Goal: Information Seeking & Learning: Find specific page/section

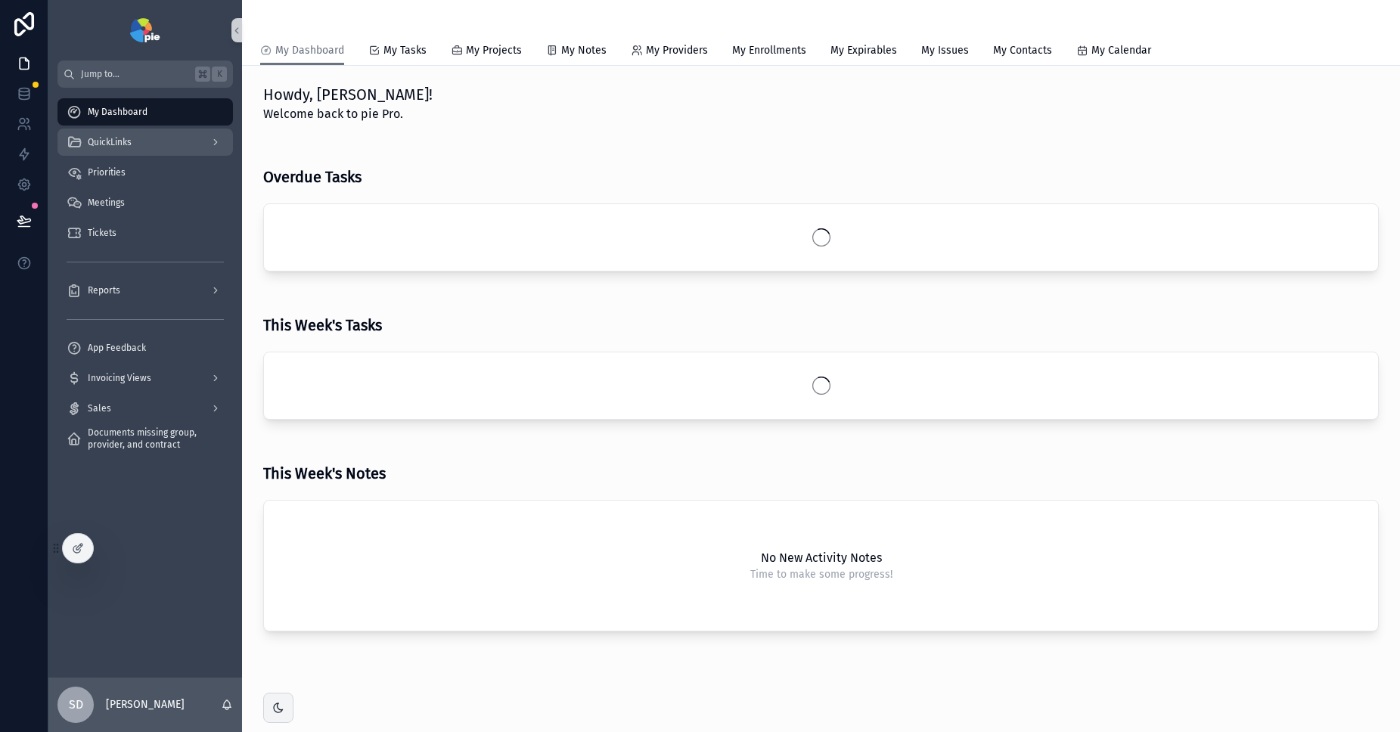
click at [141, 140] on div "QuickLinks" at bounding box center [145, 142] width 157 height 24
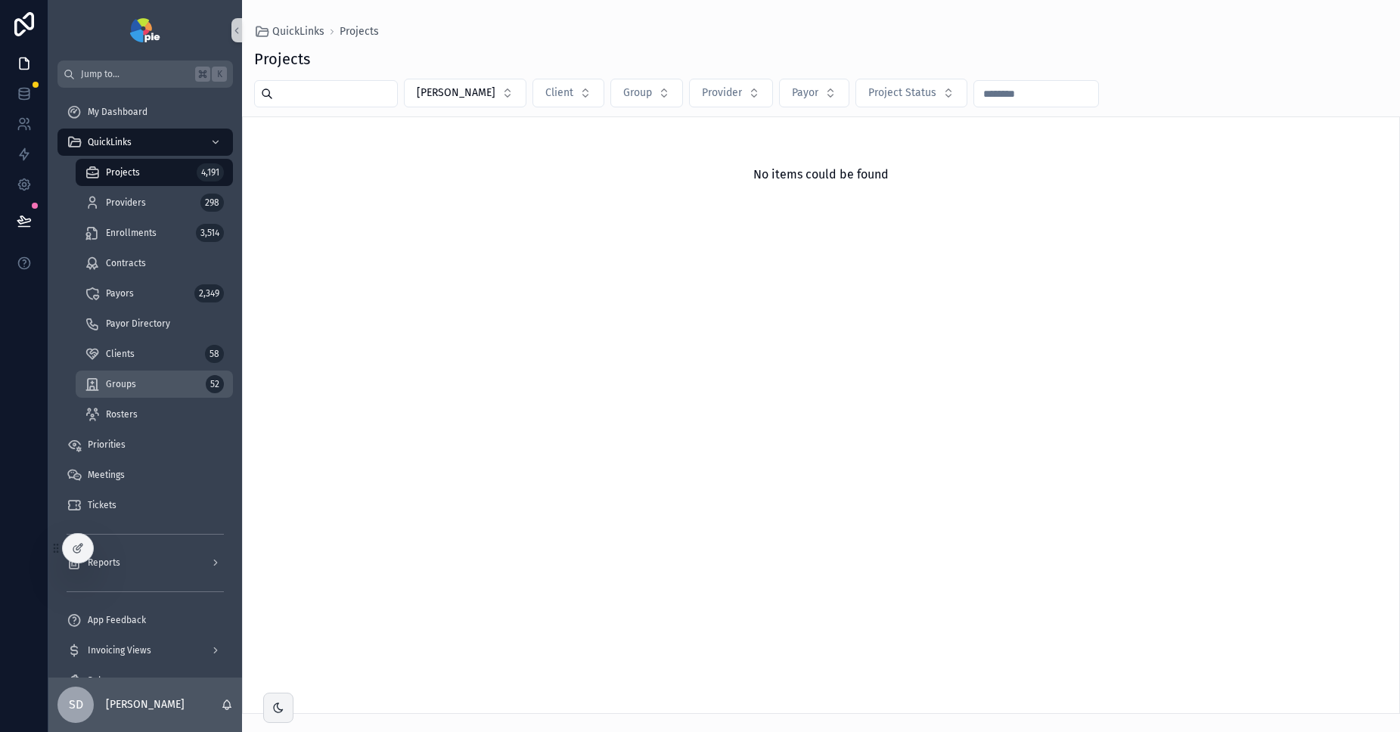
click at [135, 388] on span "Groups" at bounding box center [121, 384] width 30 height 12
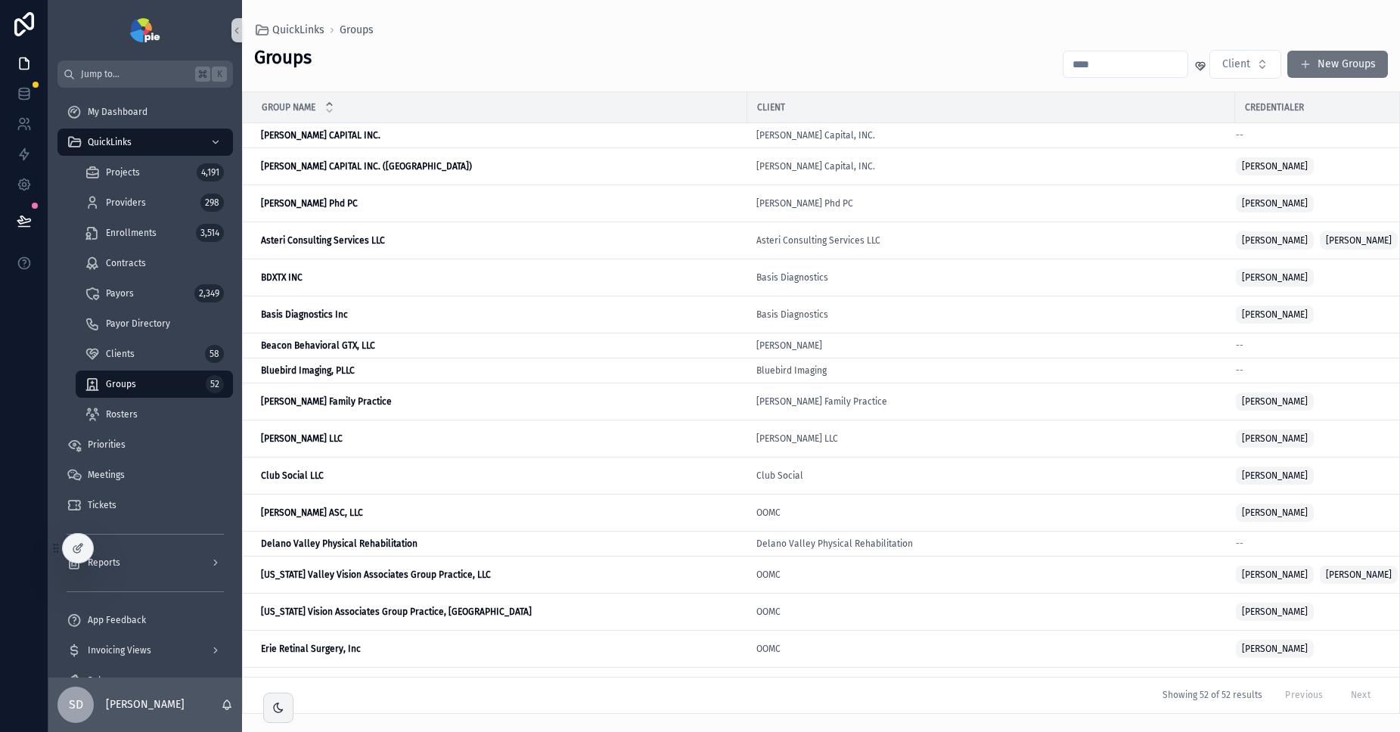
click at [1147, 63] on input "scrollable content" at bounding box center [1126, 64] width 124 height 21
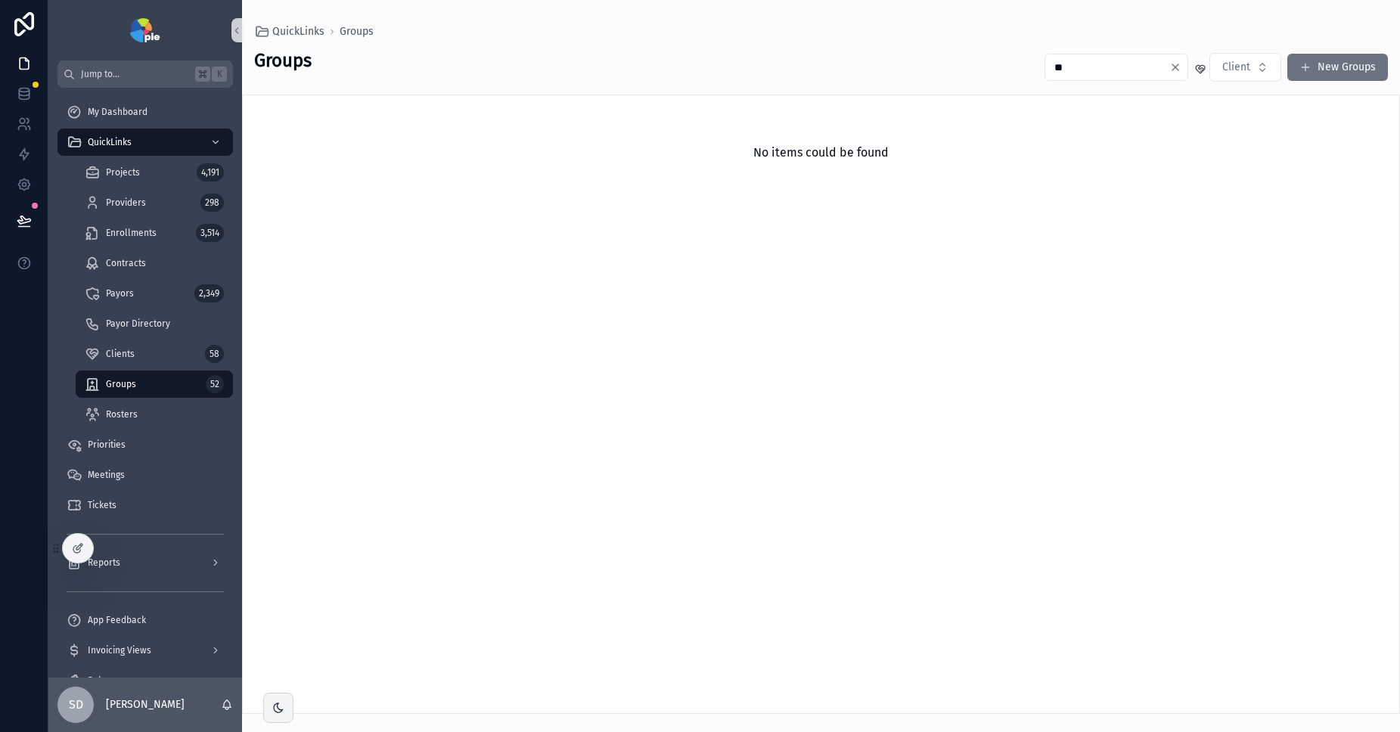
type input "*"
type input "*******"
click at [144, 359] on div "Clients 58" at bounding box center [154, 354] width 139 height 24
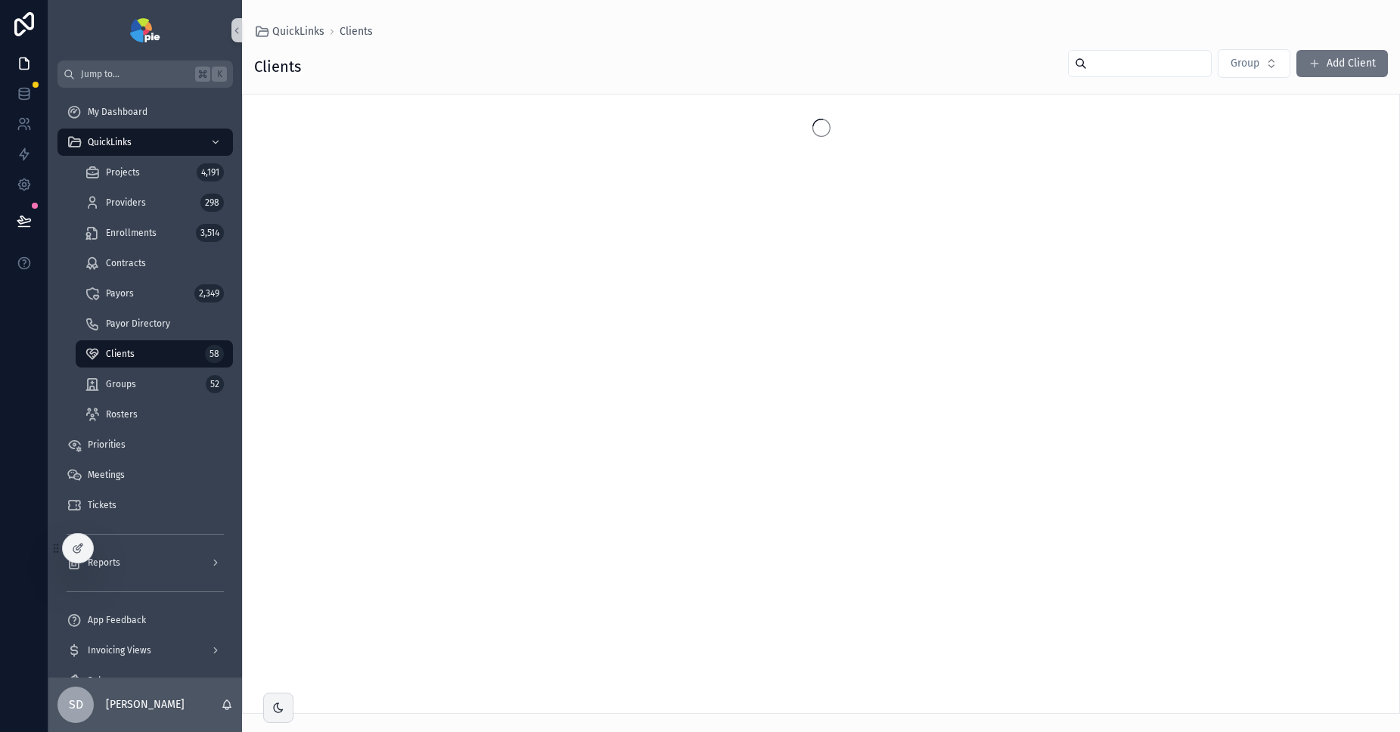
click at [1119, 68] on input "scrollable content" at bounding box center [1149, 63] width 124 height 21
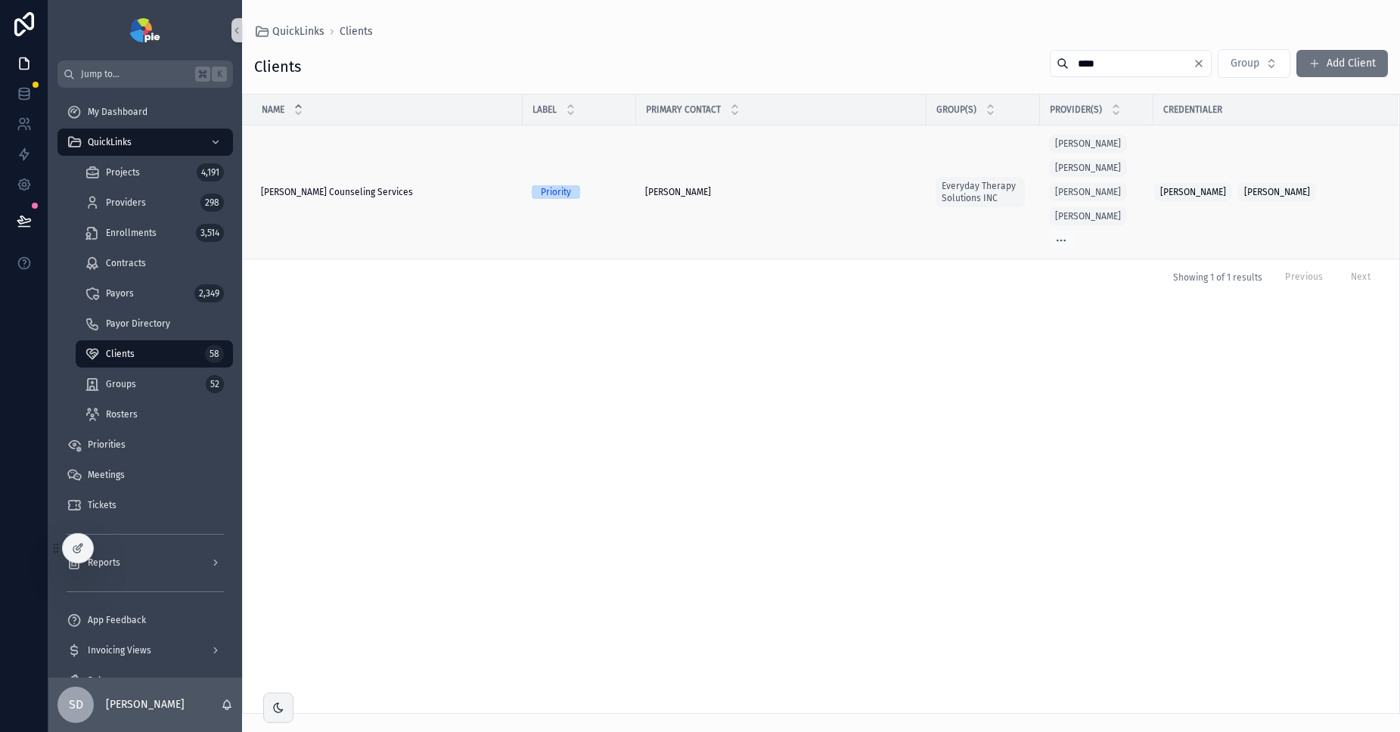
type input "****"
click at [441, 201] on td "[PERSON_NAME] Counseling Services [PERSON_NAME] Counseling Services" at bounding box center [383, 193] width 280 height 134
click at [398, 197] on div "[PERSON_NAME] Counseling Services [PERSON_NAME] Counseling Services" at bounding box center [387, 192] width 253 height 12
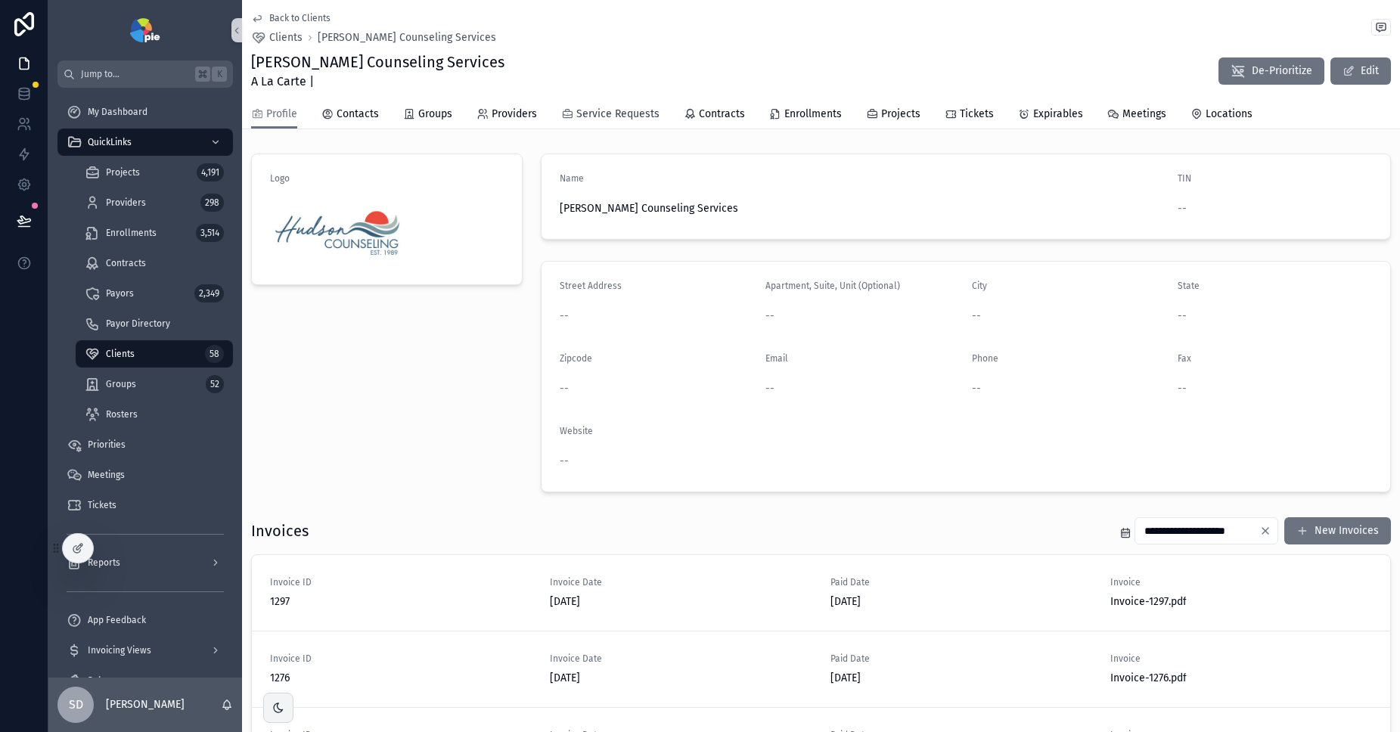
click at [630, 111] on span "Service Requests" at bounding box center [618, 114] width 83 height 15
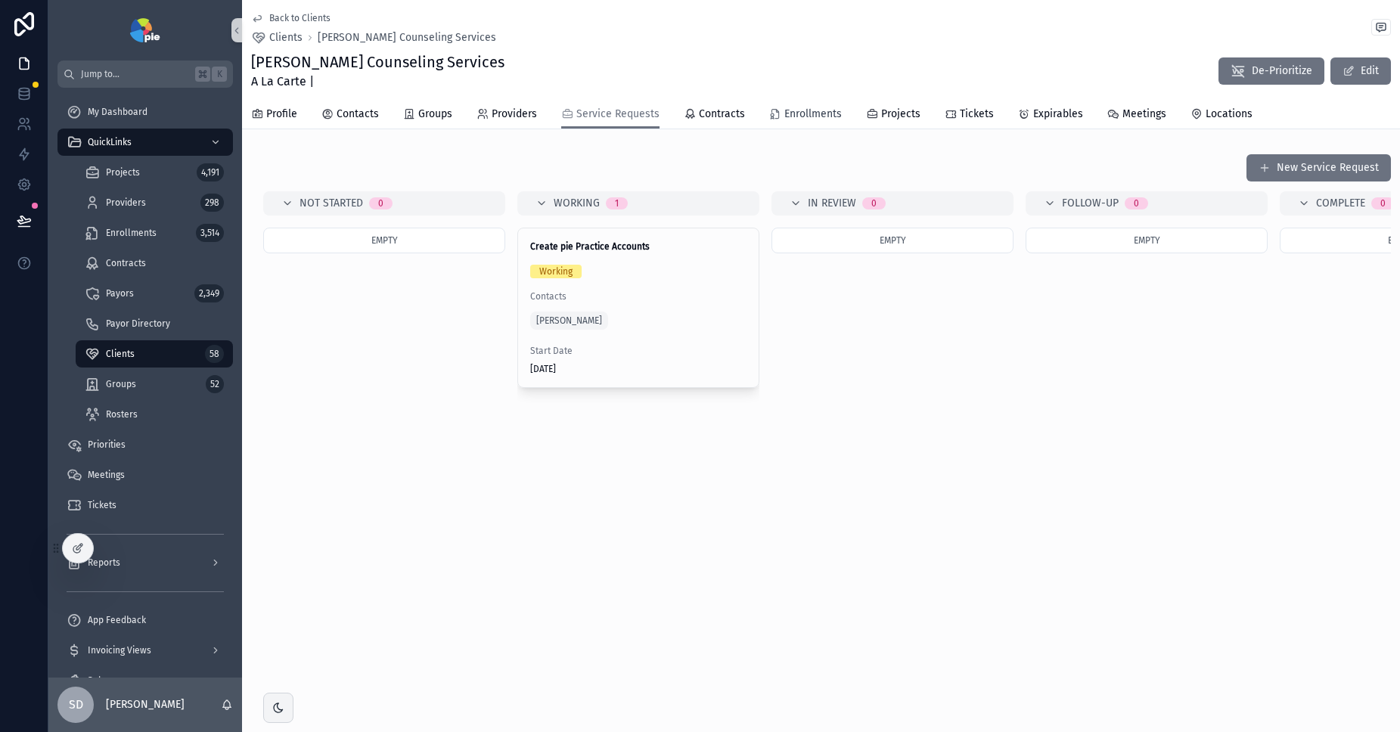
click at [807, 115] on span "Enrollments" at bounding box center [814, 114] width 58 height 15
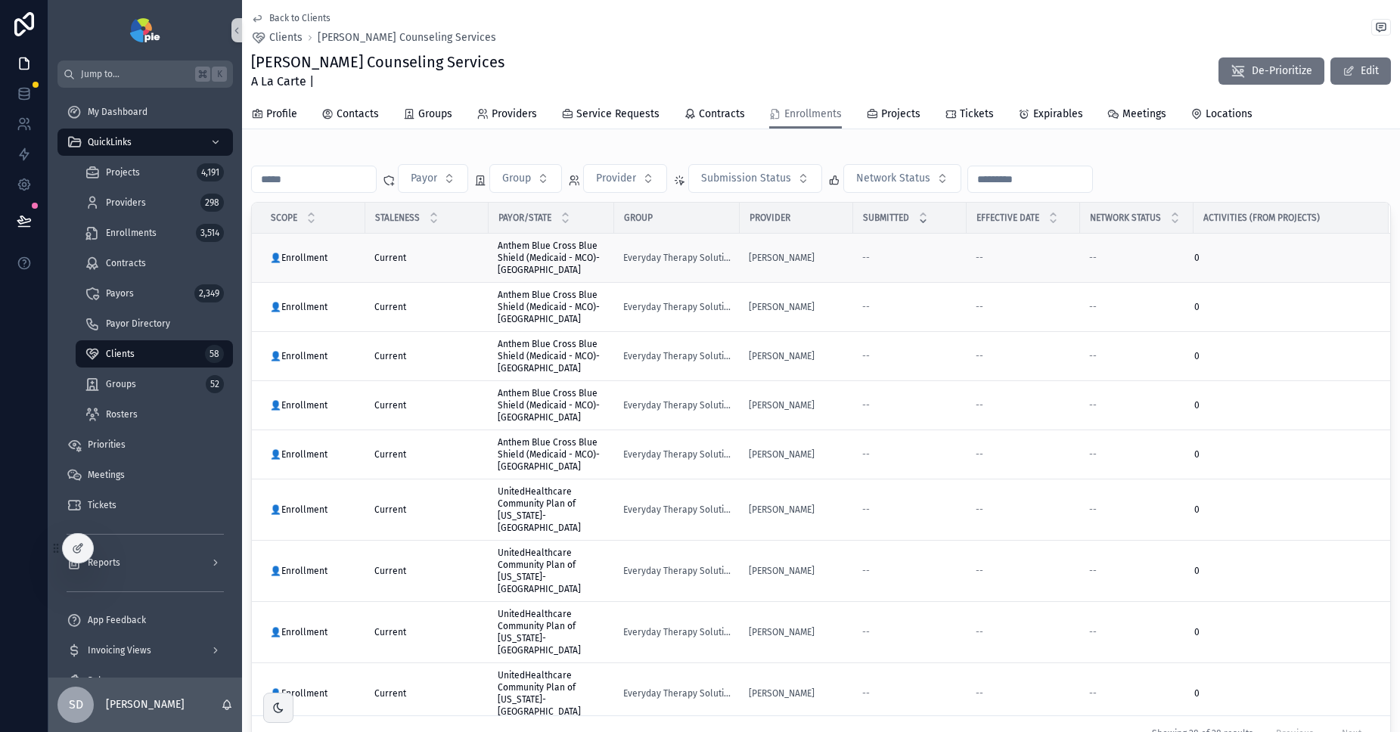
click at [542, 248] on span "Anthem Blue Cross Blue Shield (Medicaid - MCO)-[GEOGRAPHIC_DATA]" at bounding box center [551, 258] width 107 height 36
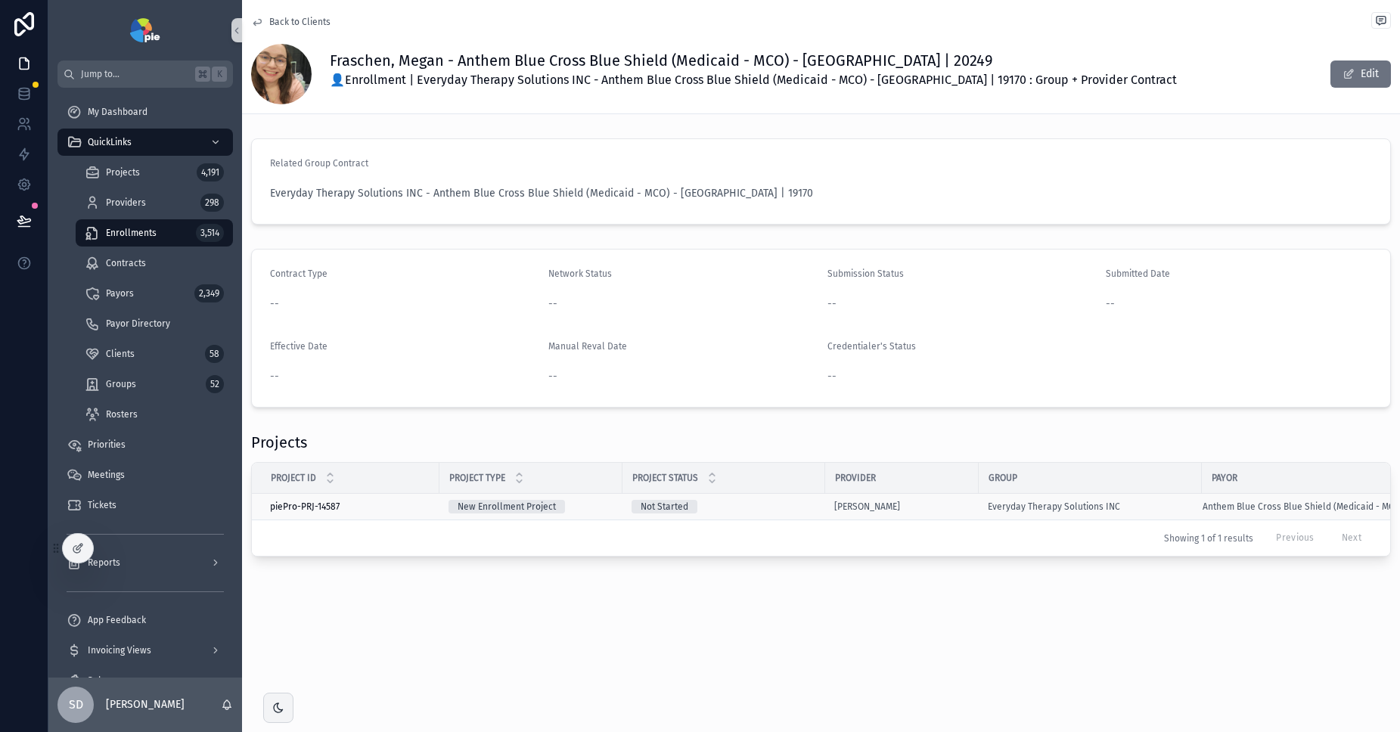
click at [787, 507] on div "Not Started" at bounding box center [724, 507] width 185 height 14
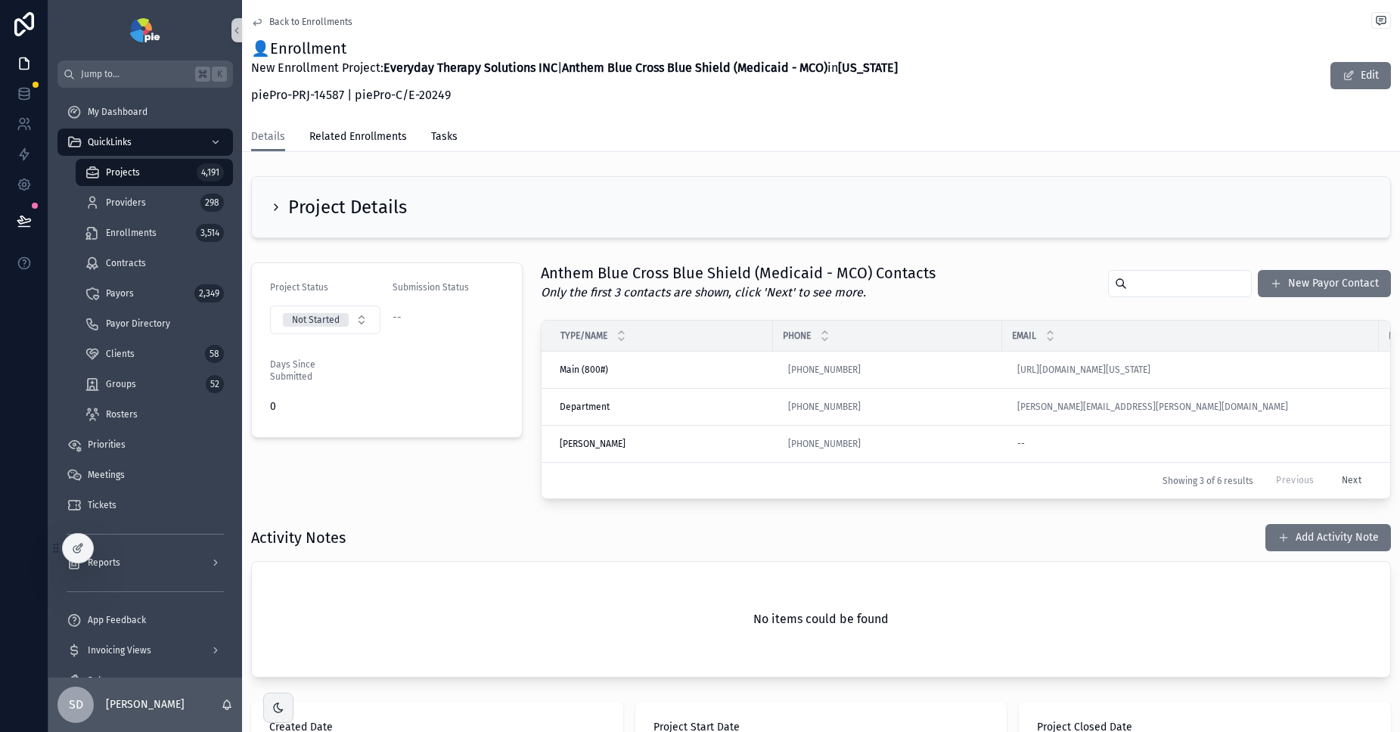
click at [286, 23] on span "Back to Enrollments" at bounding box center [310, 22] width 83 height 12
click at [132, 299] on span "Payors" at bounding box center [120, 294] width 28 height 12
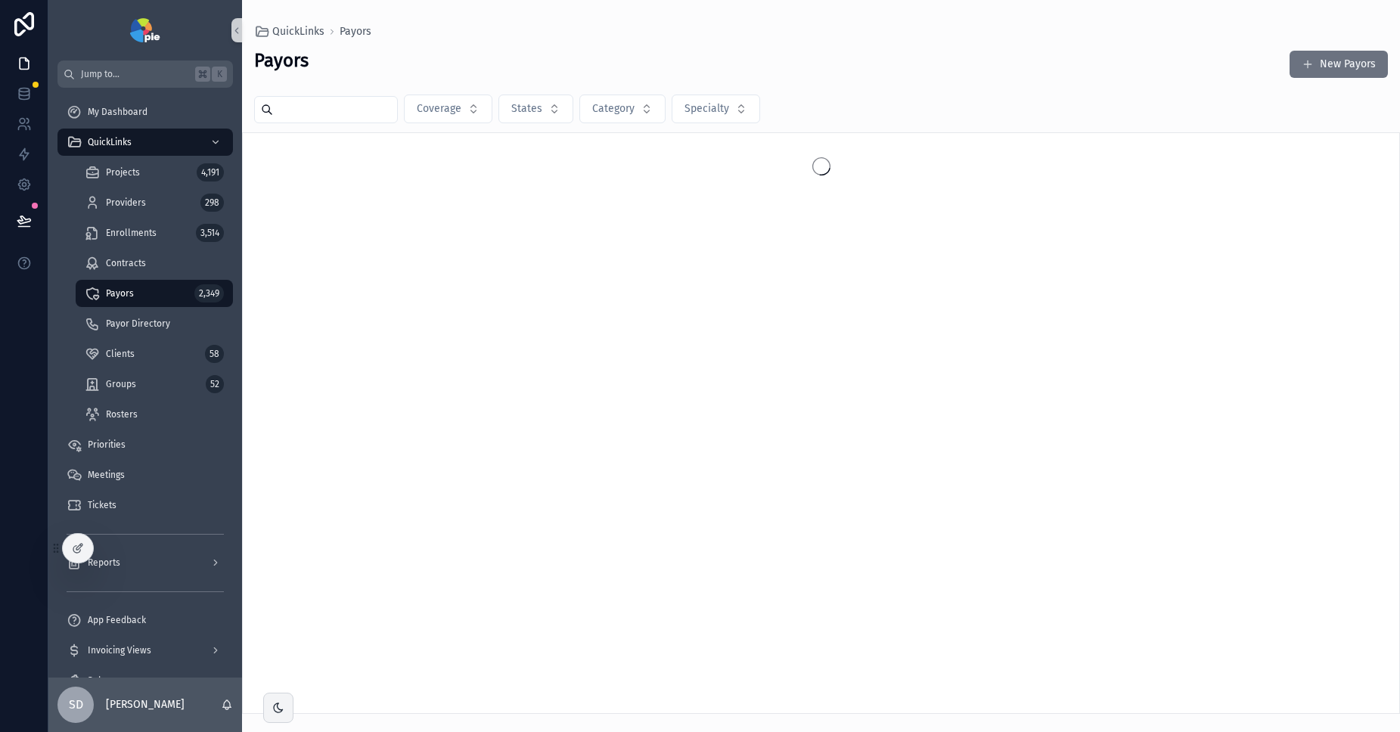
click at [341, 113] on input "scrollable content" at bounding box center [335, 109] width 124 height 21
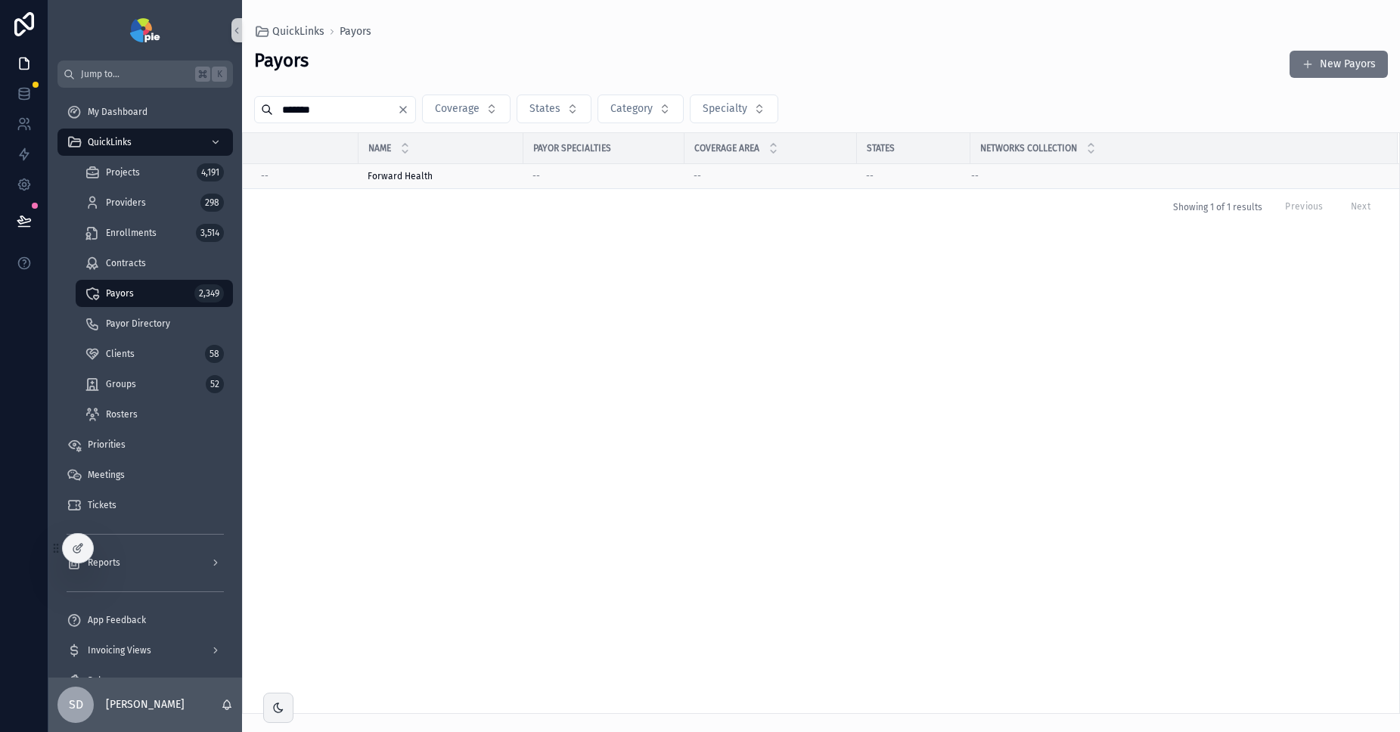
type input "*******"
click at [402, 178] on span "Forward Health" at bounding box center [400, 176] width 65 height 12
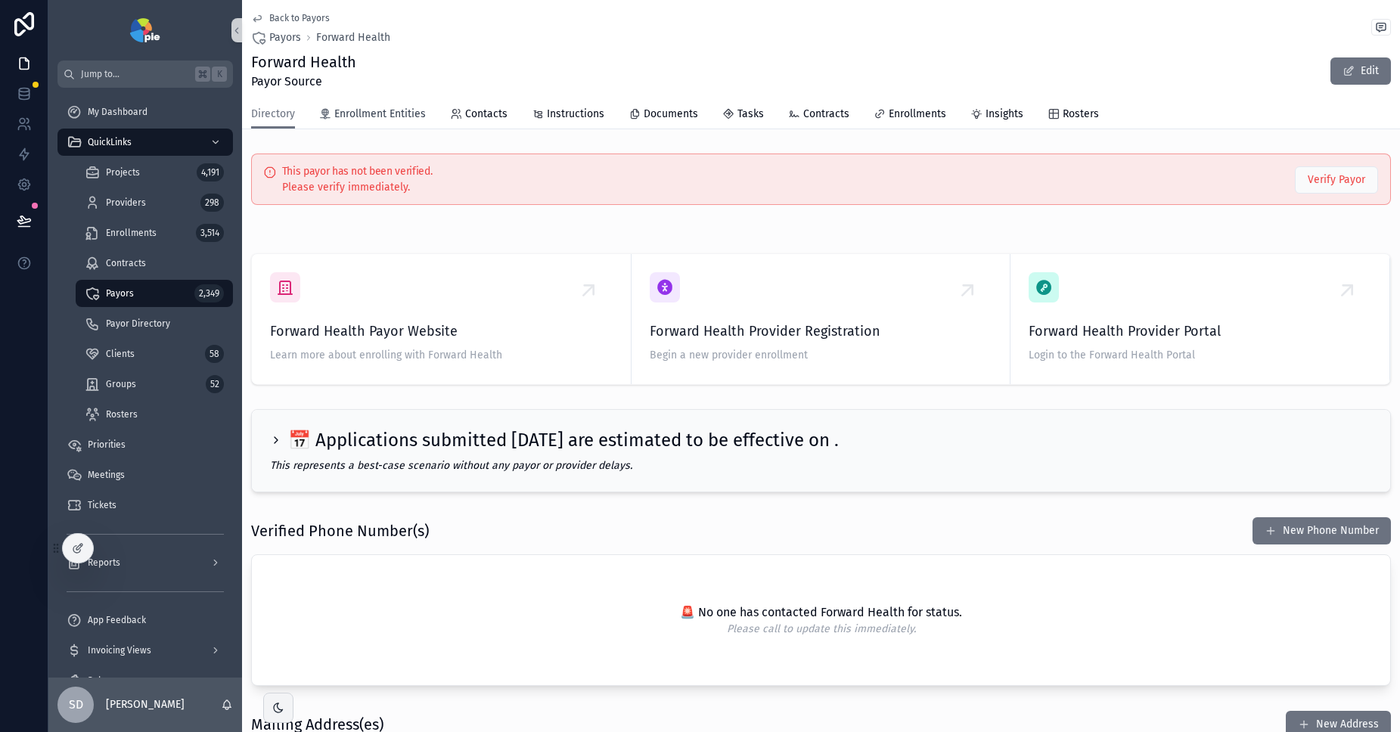
click at [396, 117] on span "Enrollment Entities" at bounding box center [380, 114] width 92 height 15
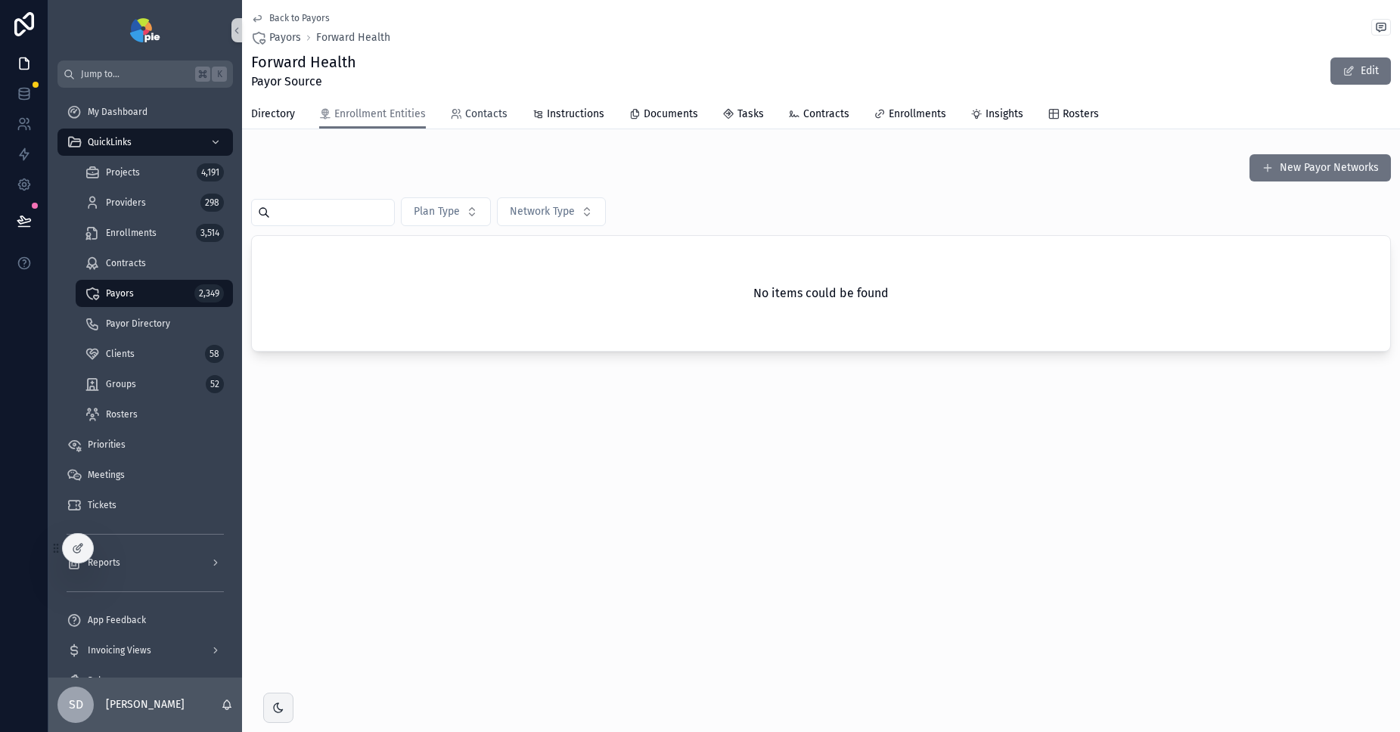
click at [501, 110] on span "Contacts" at bounding box center [486, 114] width 42 height 15
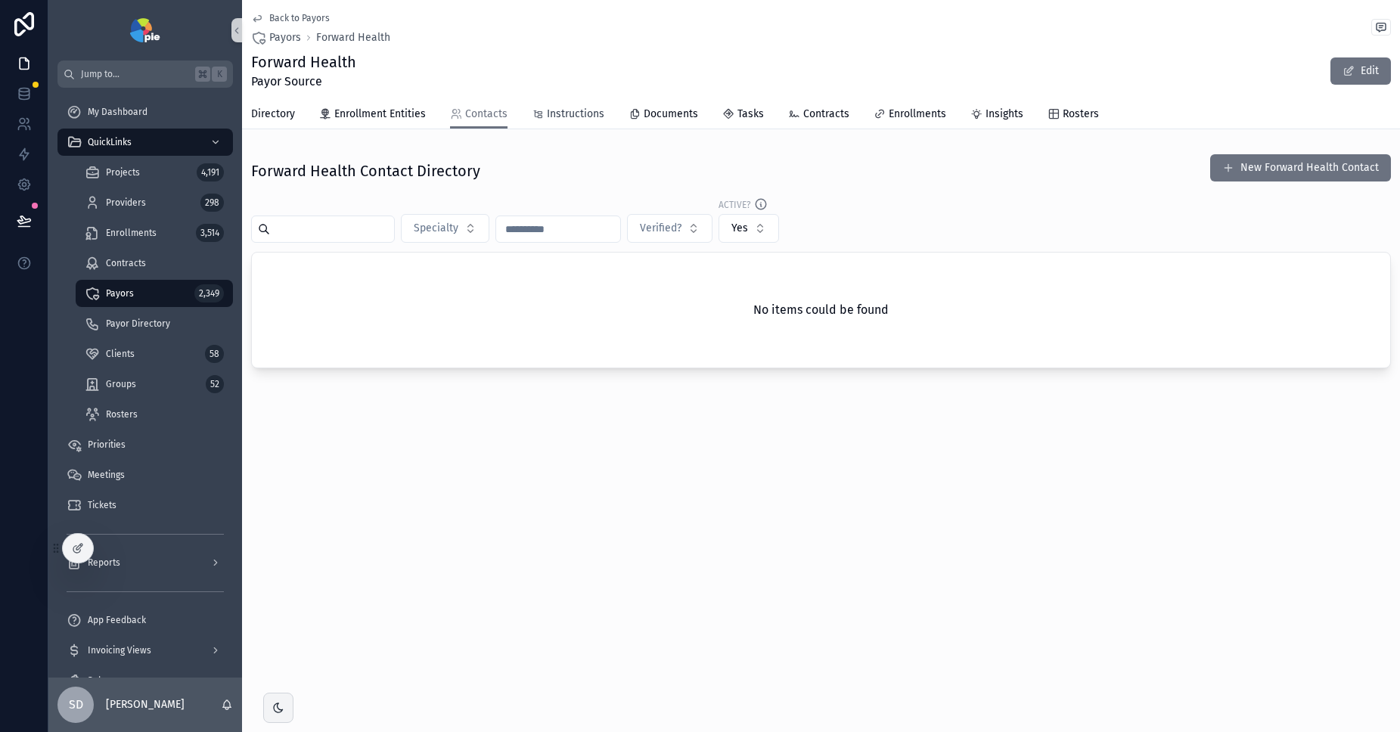
click at [584, 117] on span "Instructions" at bounding box center [576, 114] width 58 height 15
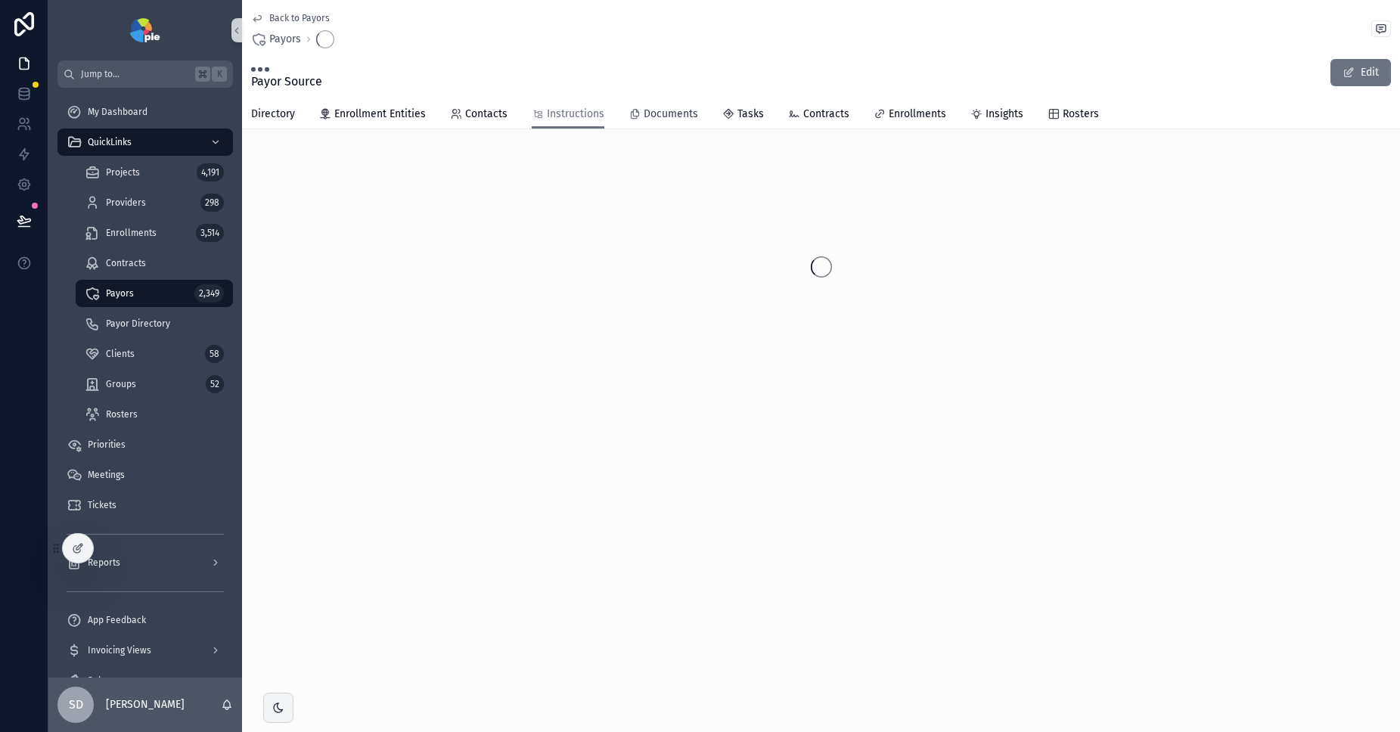
click at [661, 112] on span "Documents" at bounding box center [671, 114] width 54 height 15
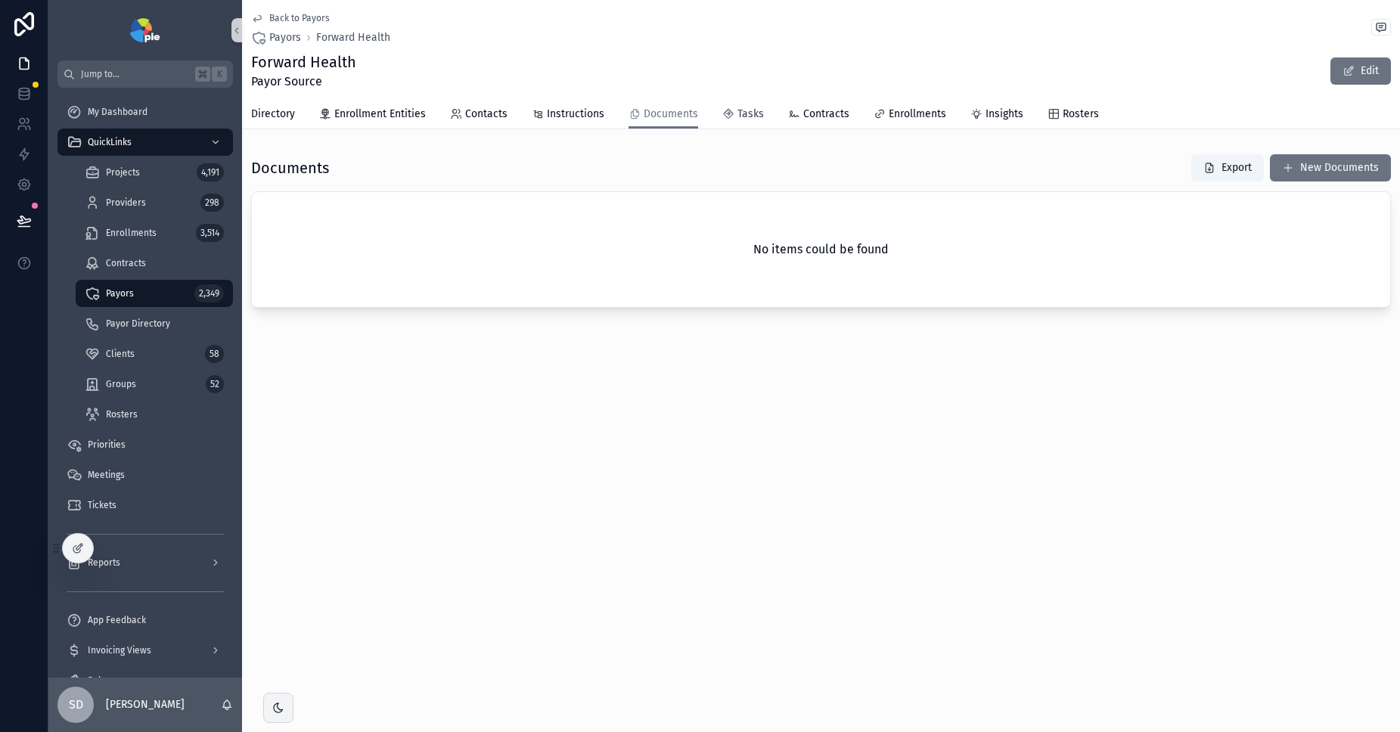
click at [745, 110] on span "Tasks" at bounding box center [751, 114] width 26 height 15
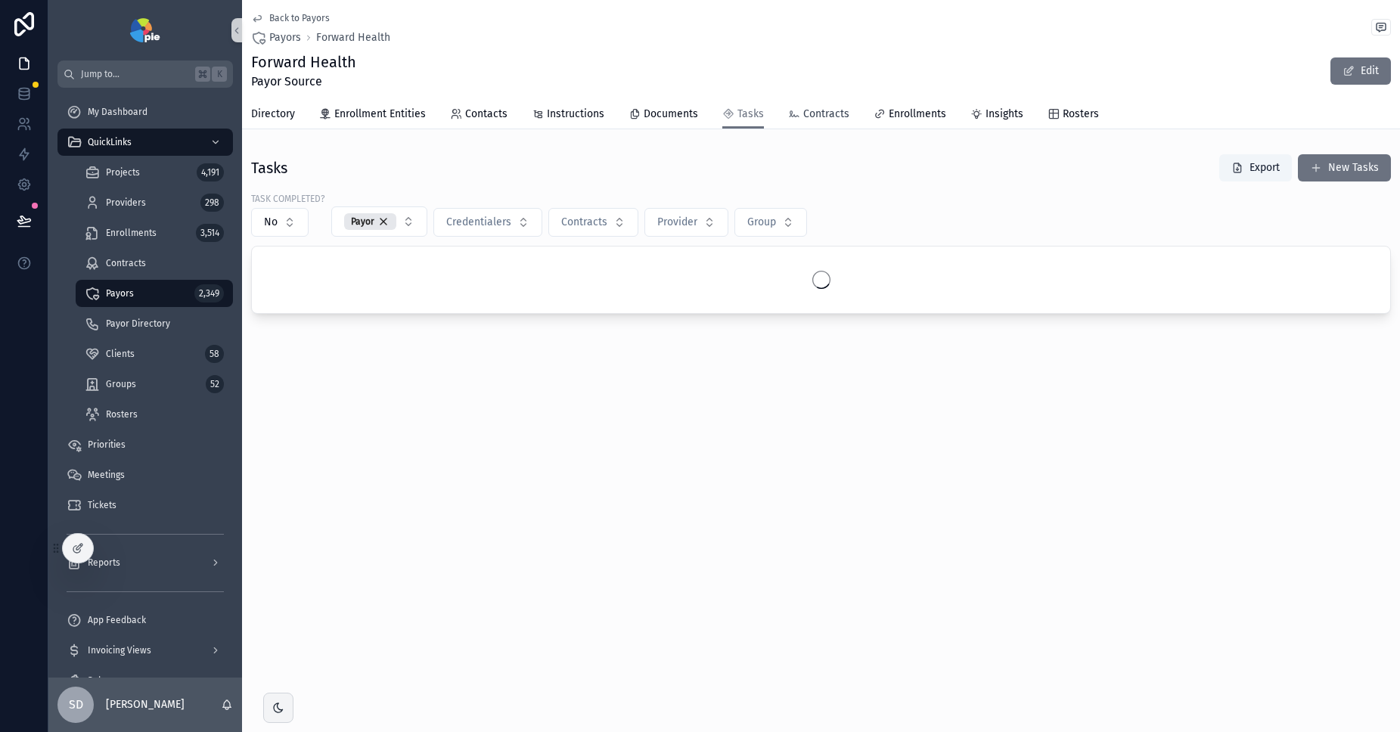
click at [819, 109] on span "Contracts" at bounding box center [827, 114] width 46 height 15
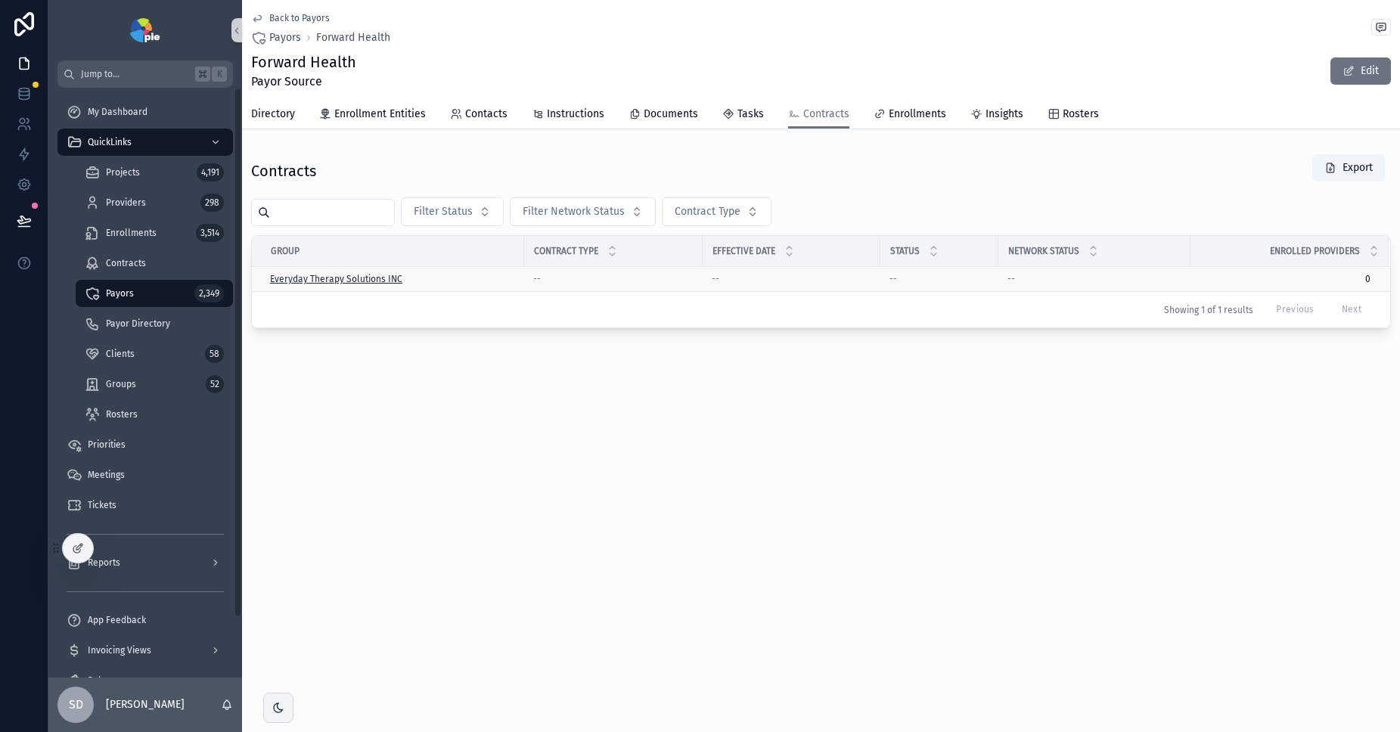
click at [340, 281] on span "Everyday Therapy Solutions INC" at bounding box center [336, 279] width 132 height 12
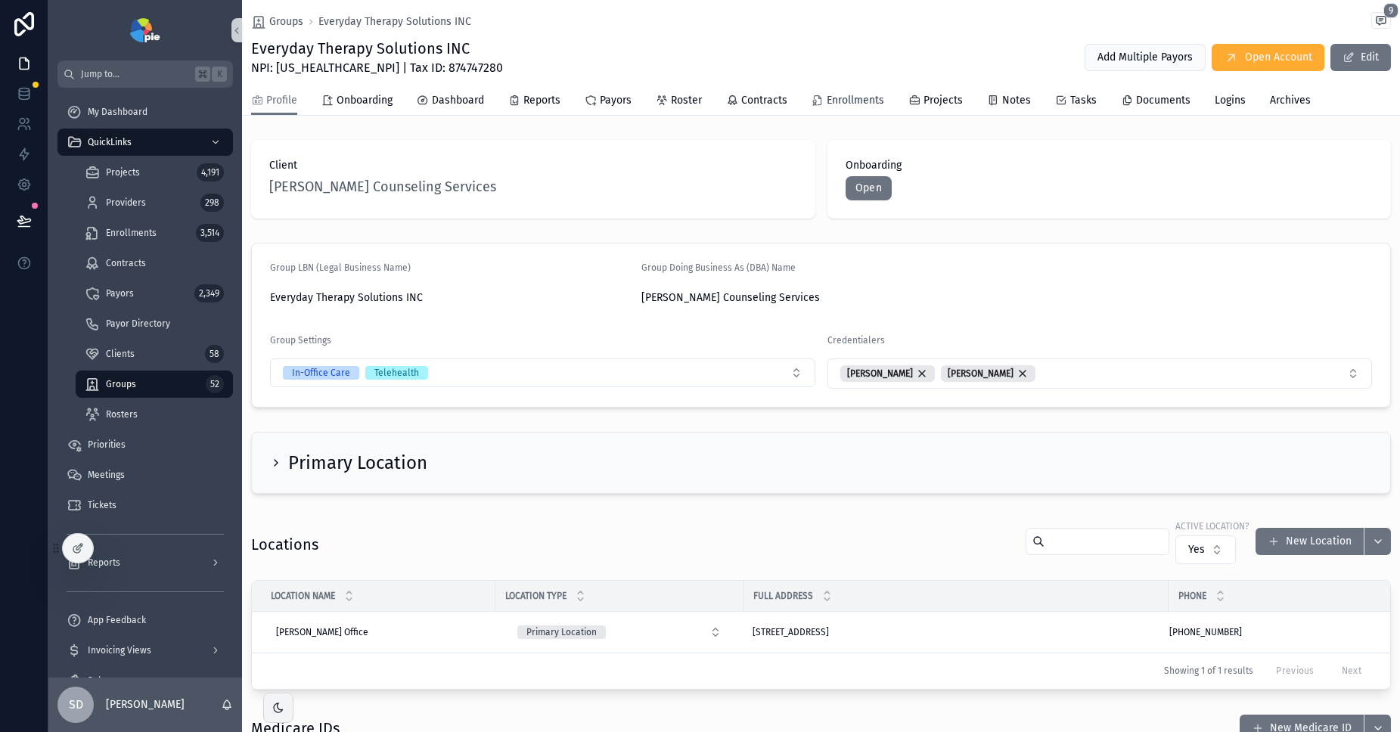
click at [853, 101] on span "Enrollments" at bounding box center [856, 100] width 58 height 15
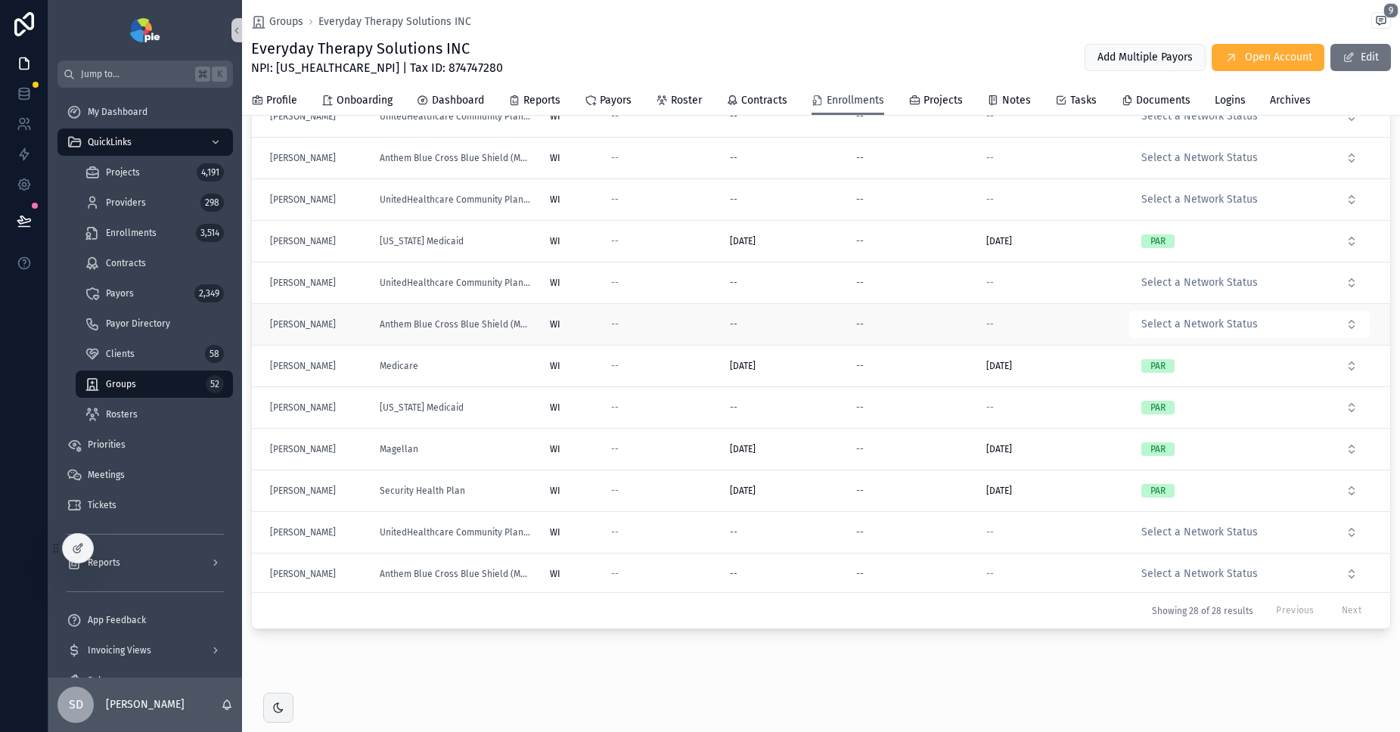
scroll to position [305, 0]
click at [426, 241] on span "[US_STATE] Medicaid" at bounding box center [422, 242] width 84 height 12
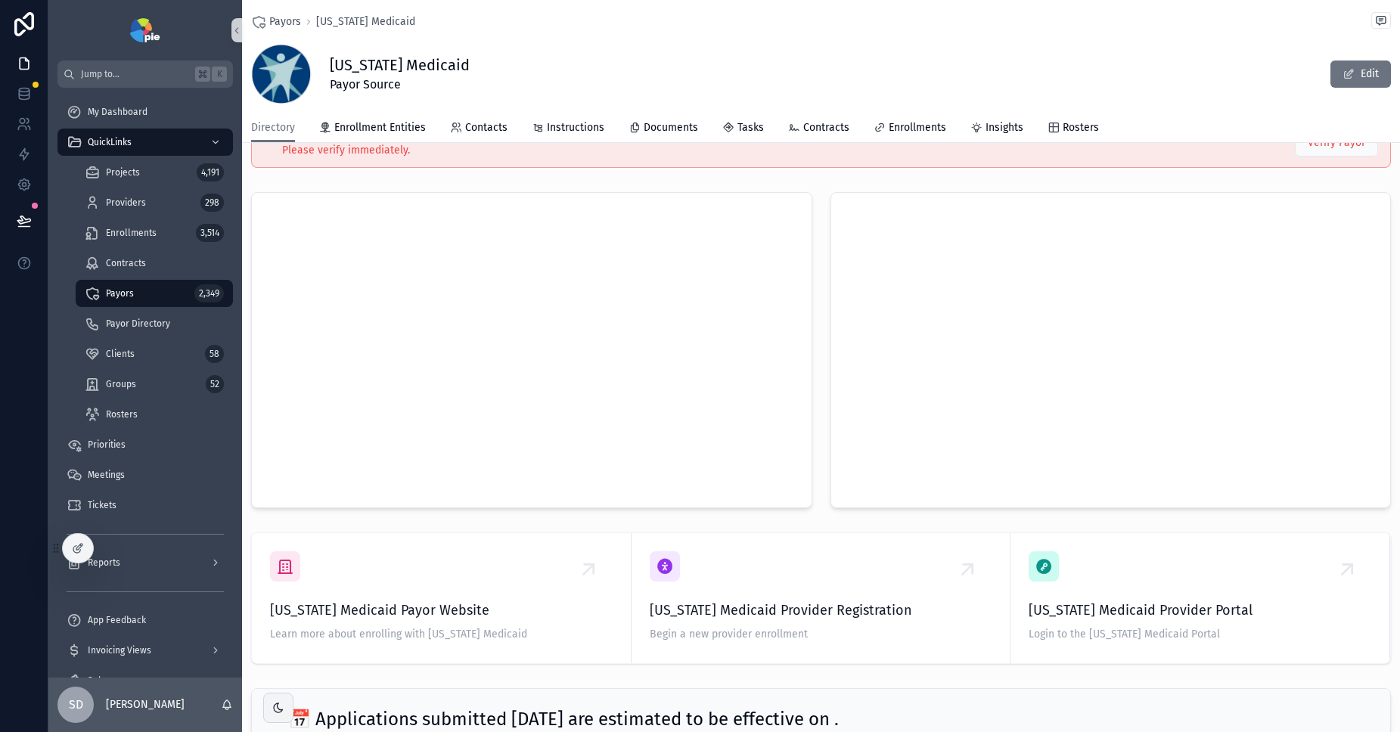
scroll to position [53, 0]
click at [1153, 593] on div "[US_STATE] Medicaid Provider Portal Login to the [US_STATE] Medicaid Portal" at bounding box center [1200, 596] width 343 height 94
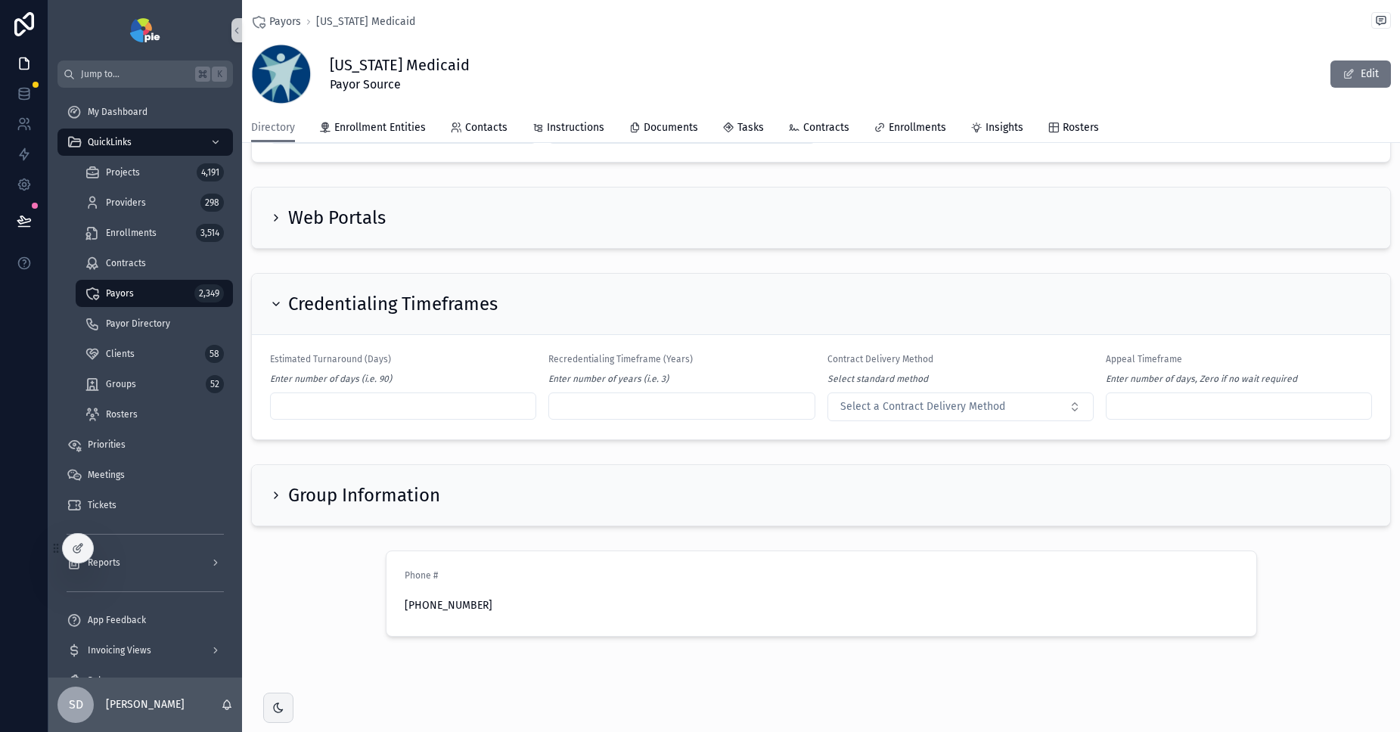
scroll to position [1701, 0]
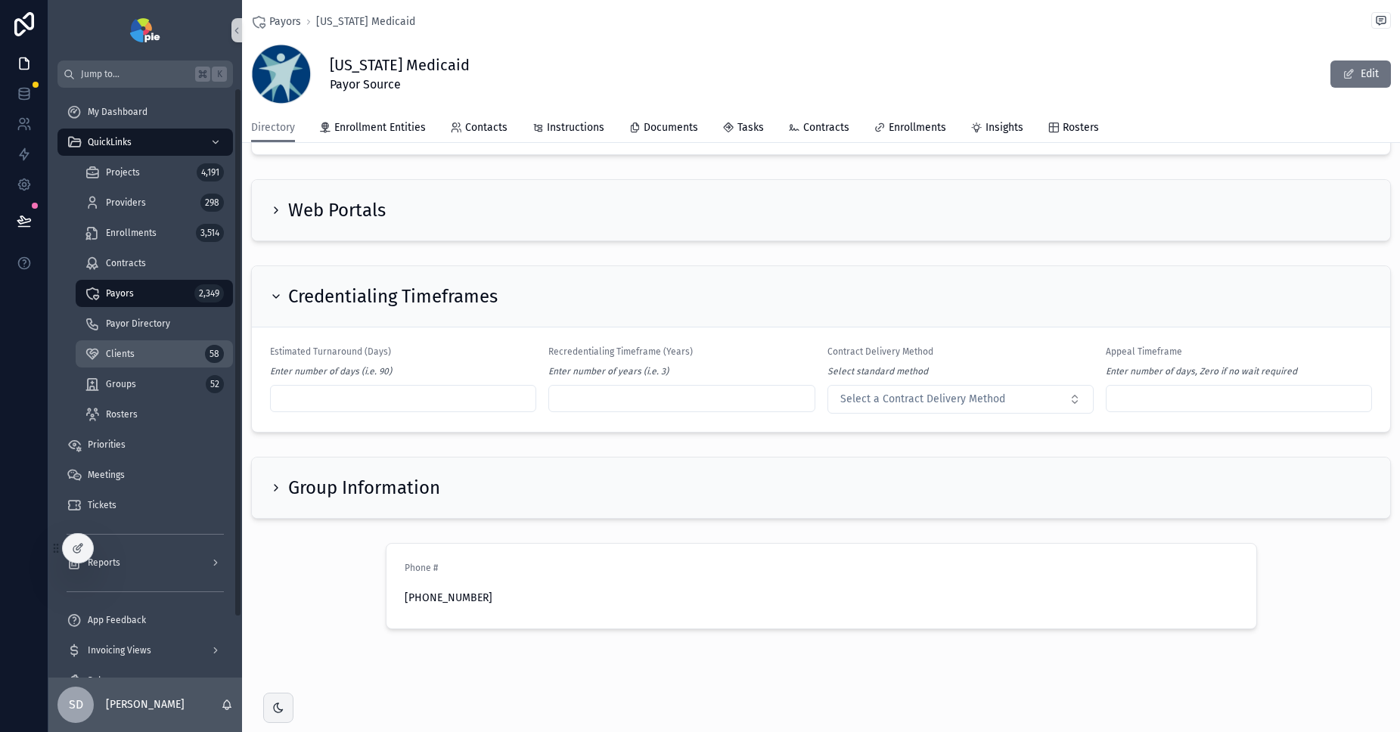
click at [116, 357] on span "Clients" at bounding box center [120, 354] width 29 height 12
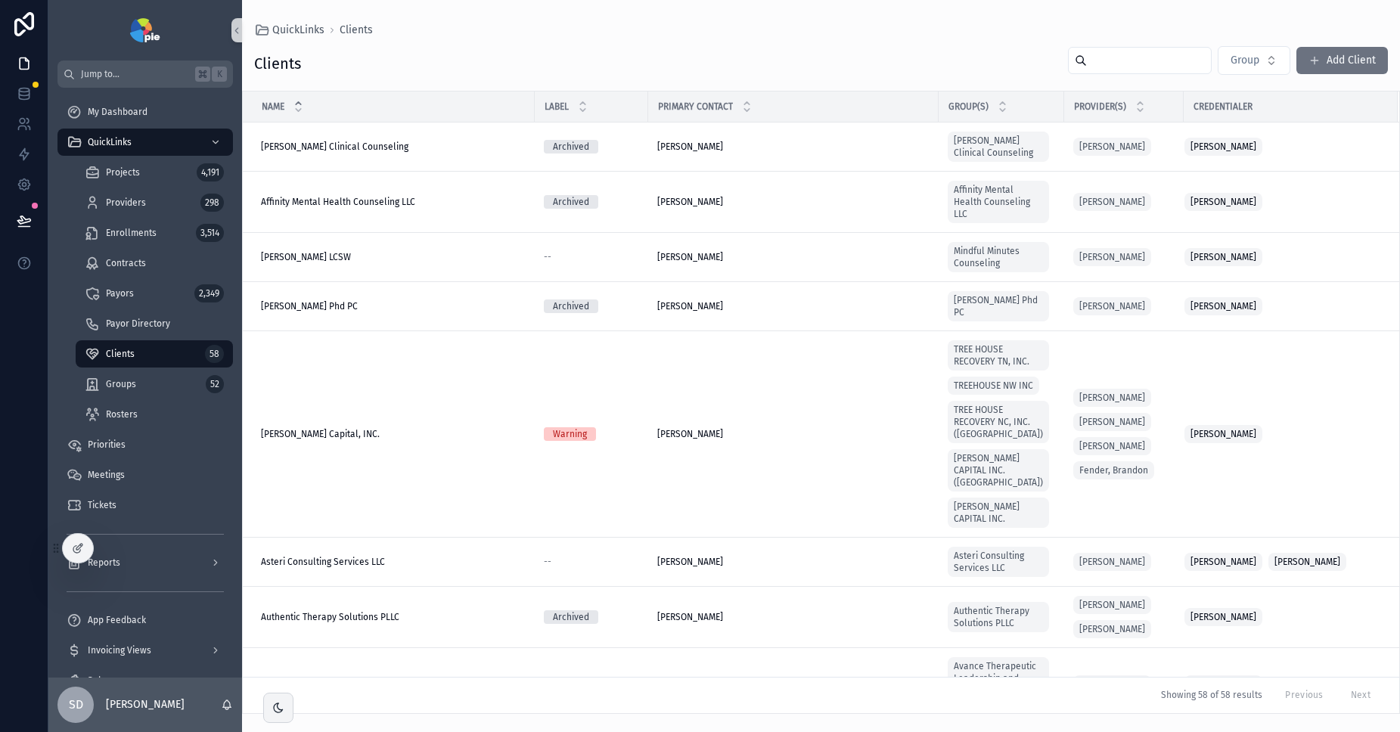
click at [1138, 58] on input "scrollable content" at bounding box center [1149, 60] width 124 height 21
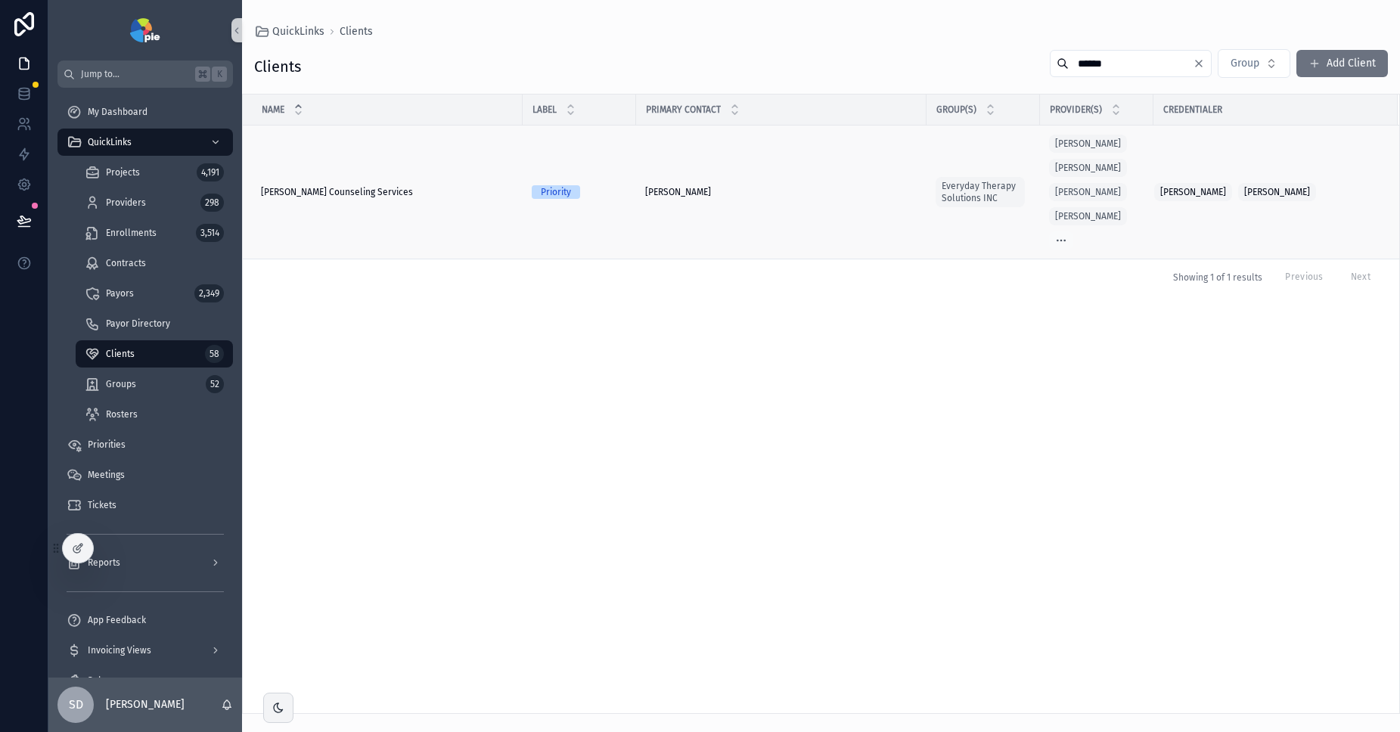
type input "******"
click at [387, 195] on div "[PERSON_NAME] Counseling Services [PERSON_NAME] Counseling Services" at bounding box center [387, 192] width 253 height 12
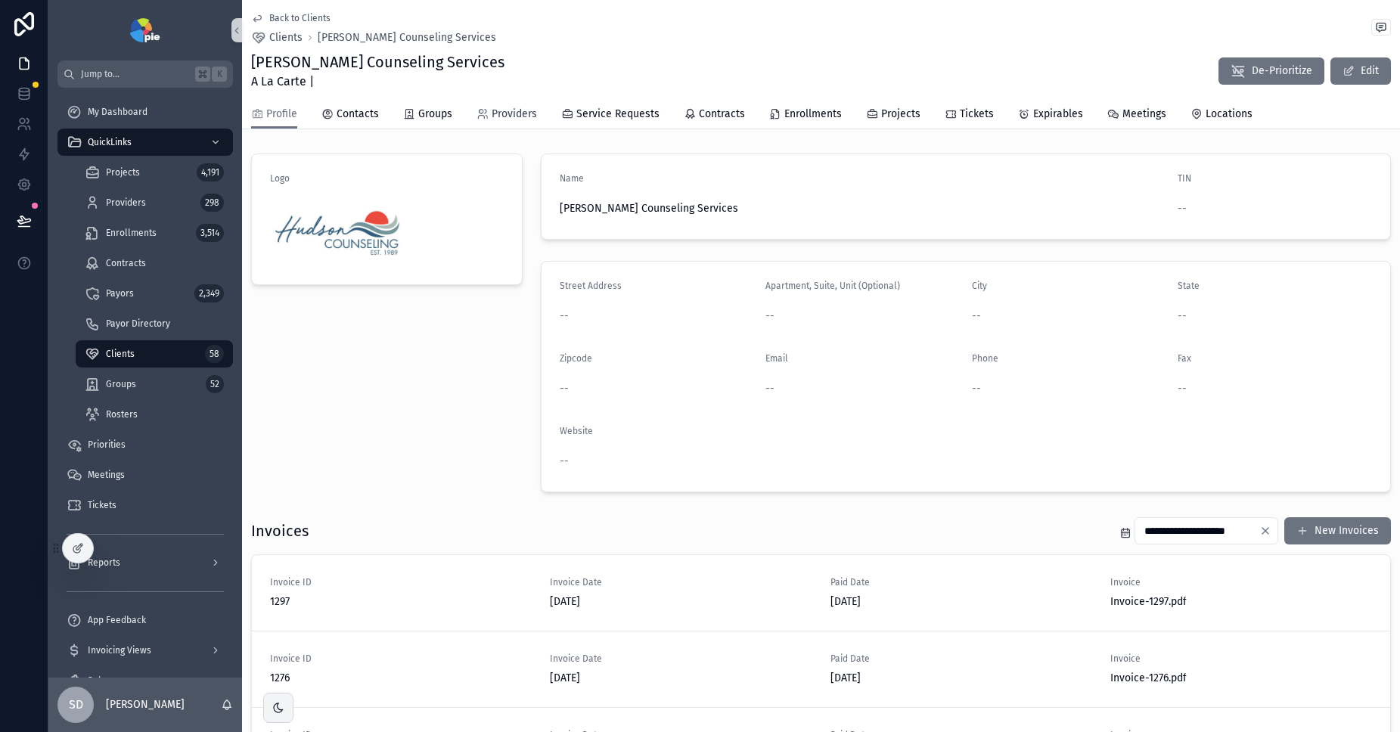
click at [503, 116] on span "Providers" at bounding box center [514, 114] width 45 height 15
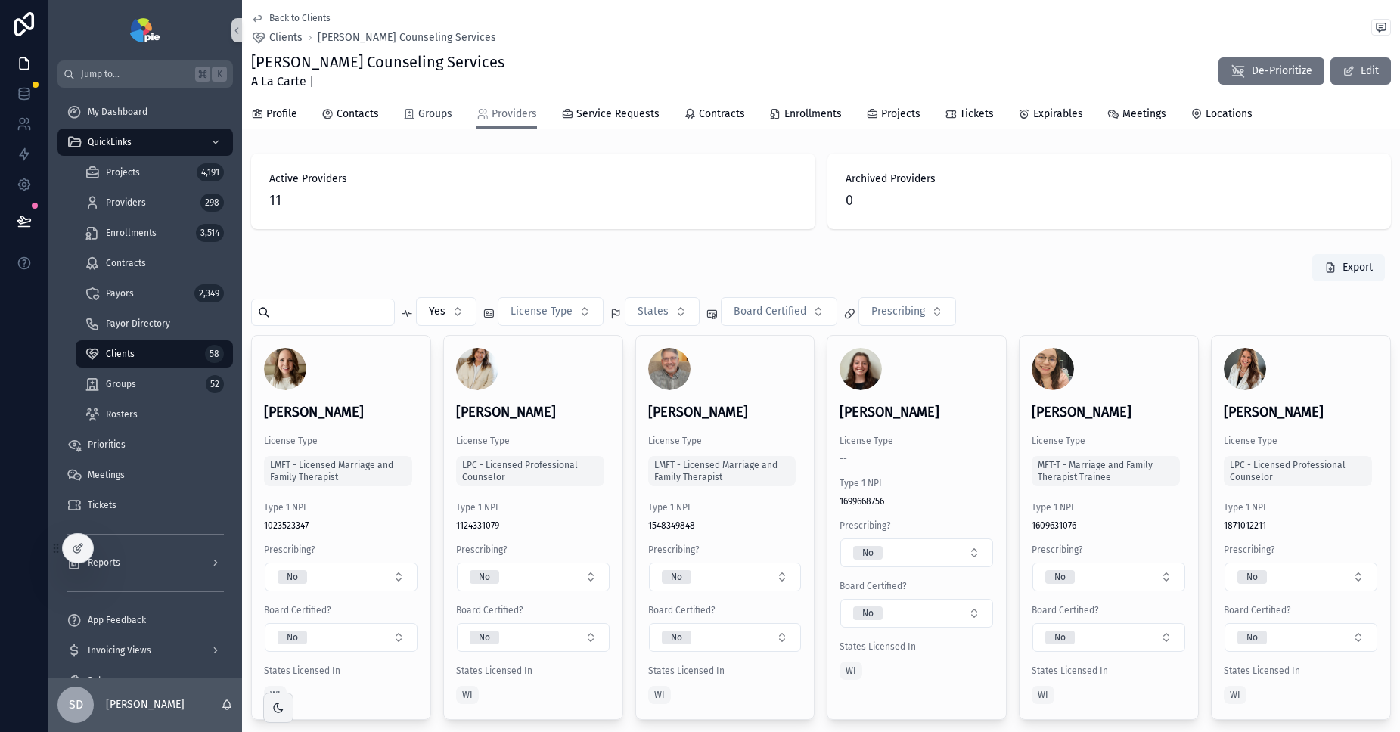
click at [441, 113] on span "Groups" at bounding box center [435, 114] width 34 height 15
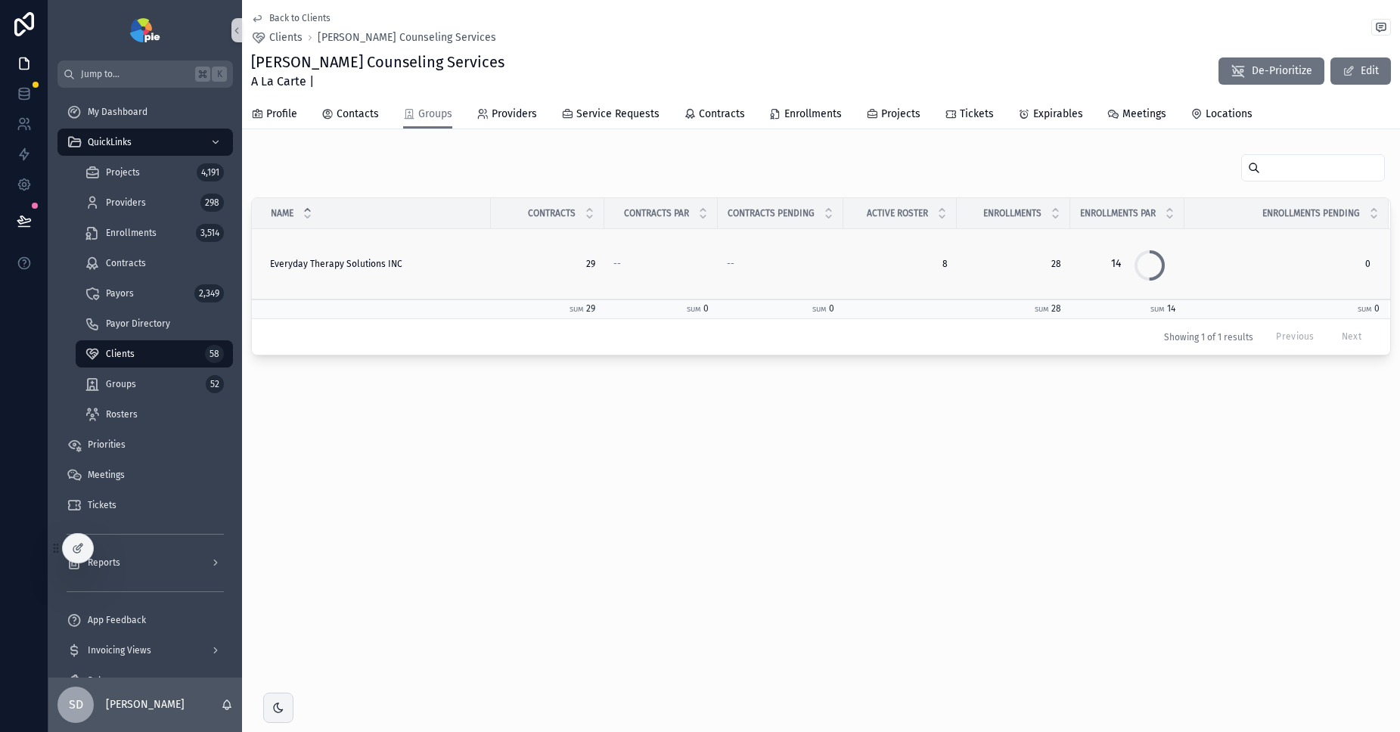
click at [348, 263] on span "Everyday Therapy Solutions INC" at bounding box center [336, 264] width 132 height 12
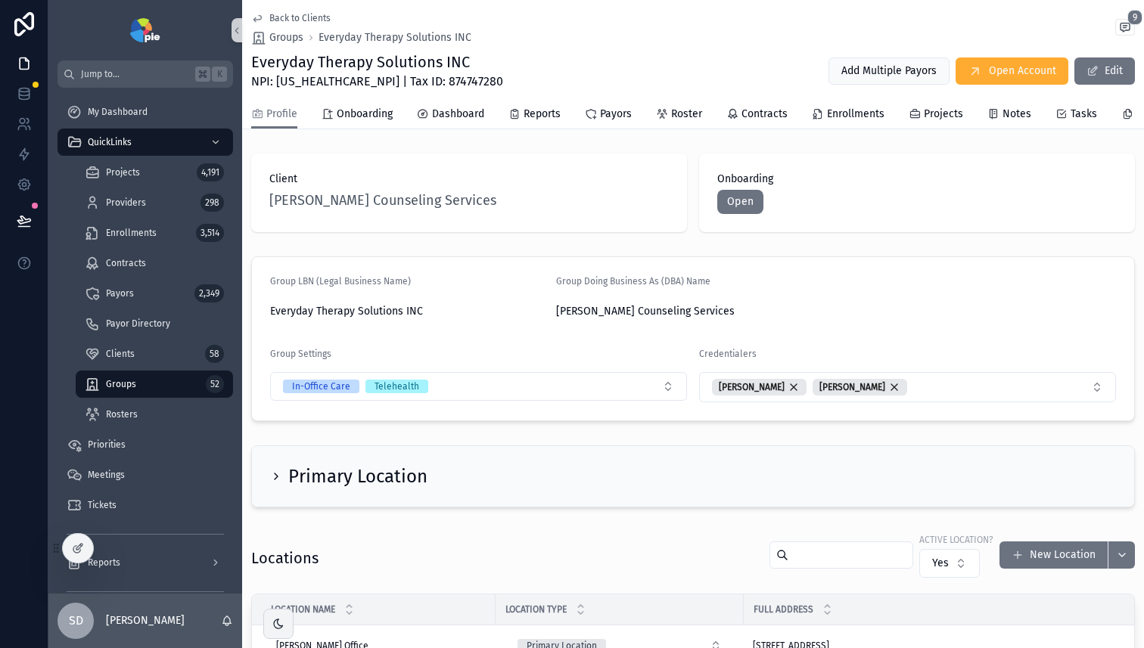
scroll to position [3, 0]
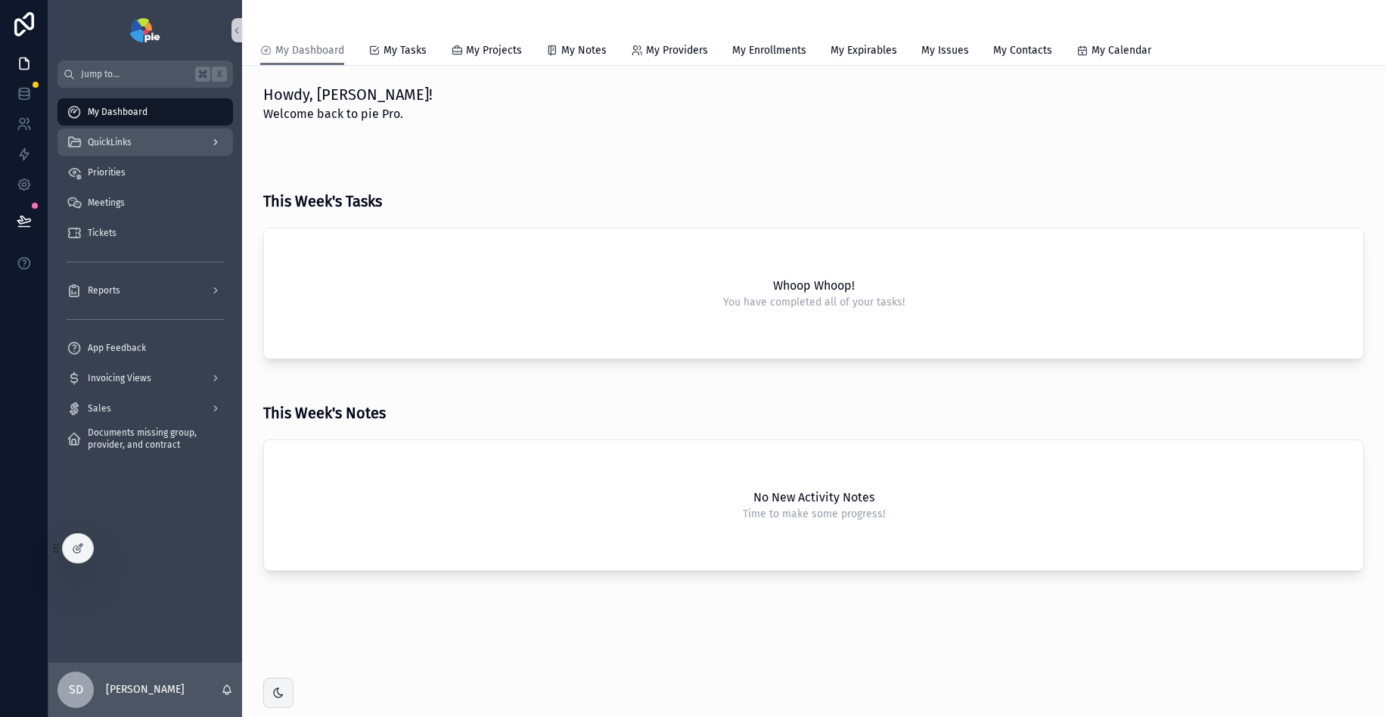
drag, startPoint x: 132, startPoint y: 149, endPoint x: 138, endPoint y: 154, distance: 8.6
click at [132, 149] on div "QuickLinks" at bounding box center [145, 142] width 157 height 24
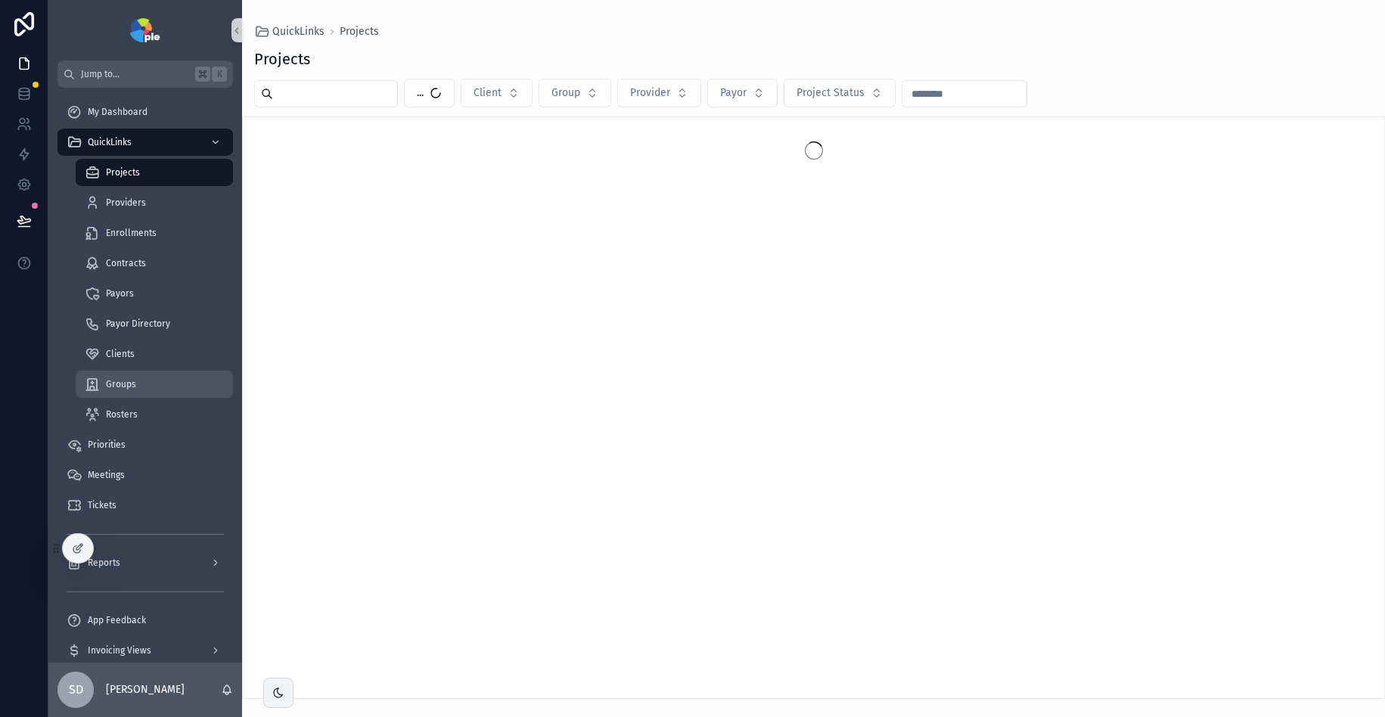
click at [129, 387] on span "Groups" at bounding box center [121, 384] width 30 height 12
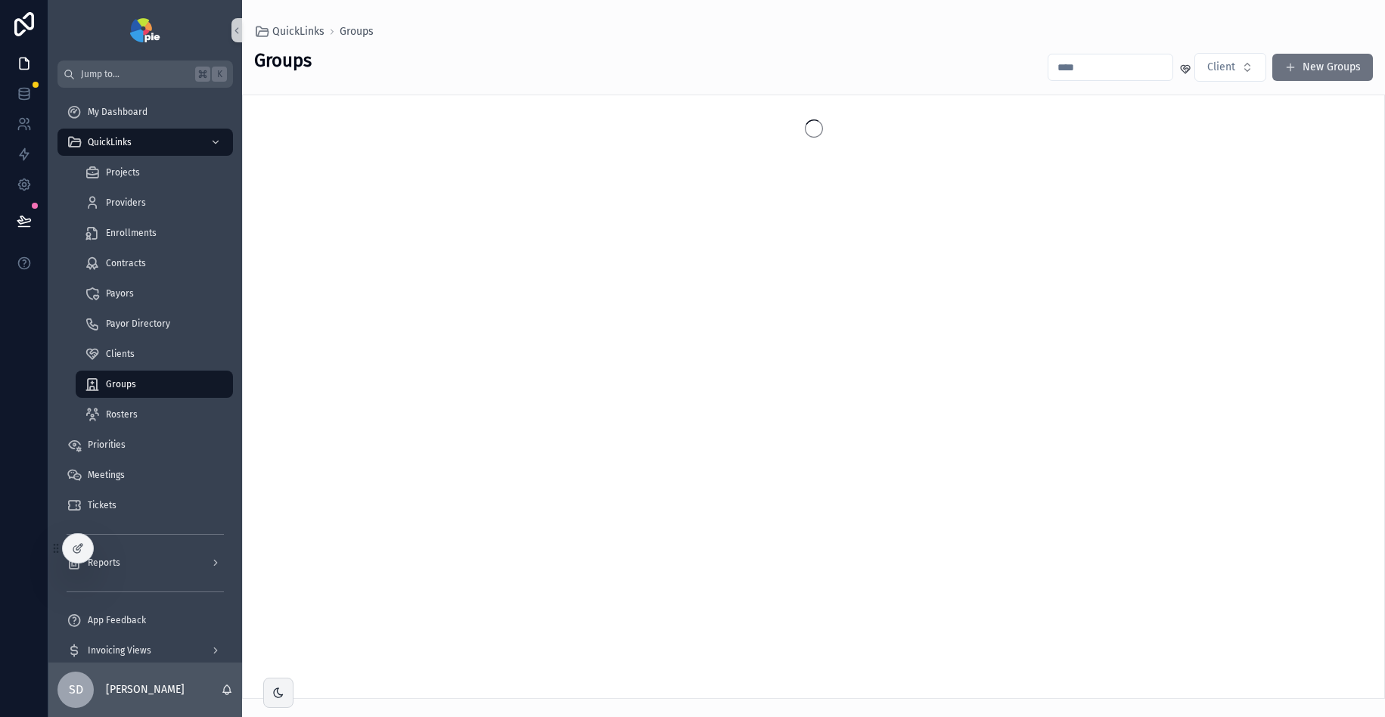
click at [1087, 58] on input "scrollable content" at bounding box center [1111, 67] width 124 height 21
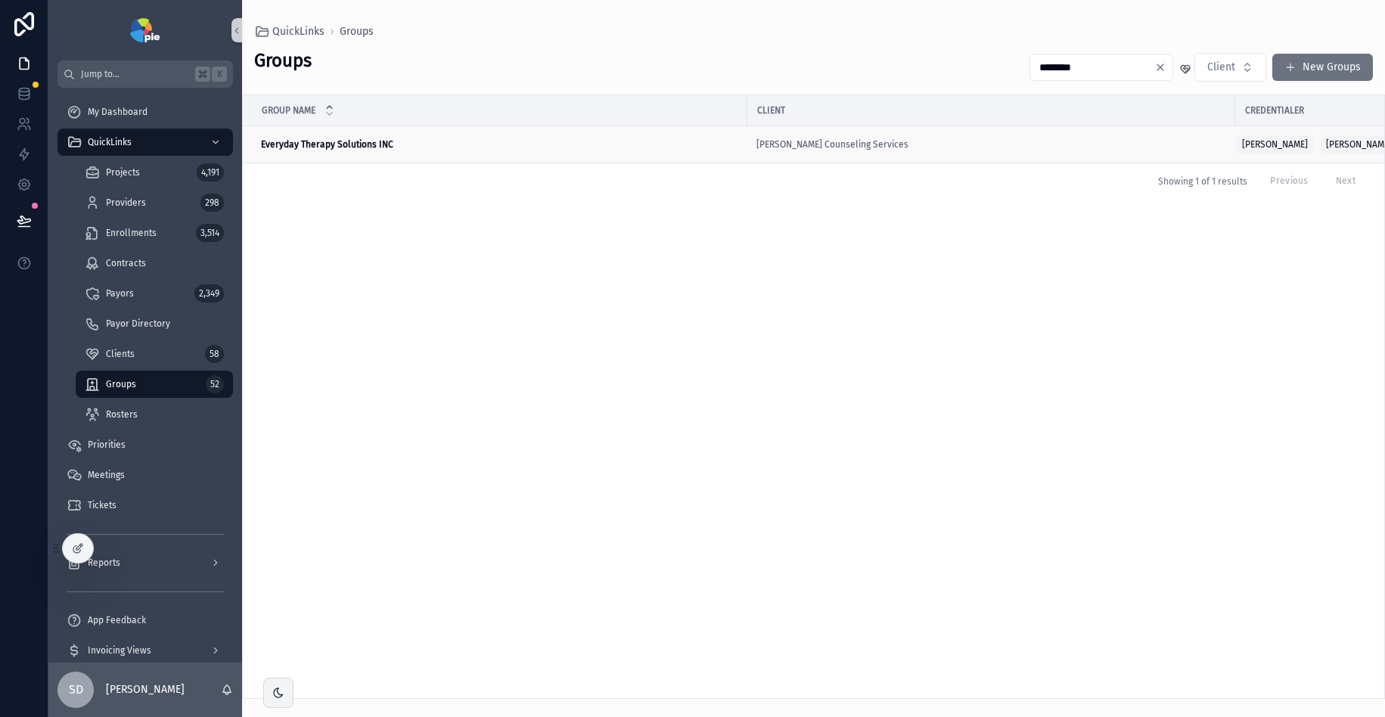
type input "********"
click at [373, 146] on strong "Everyday Therapy Solutions INC" at bounding box center [327, 144] width 132 height 11
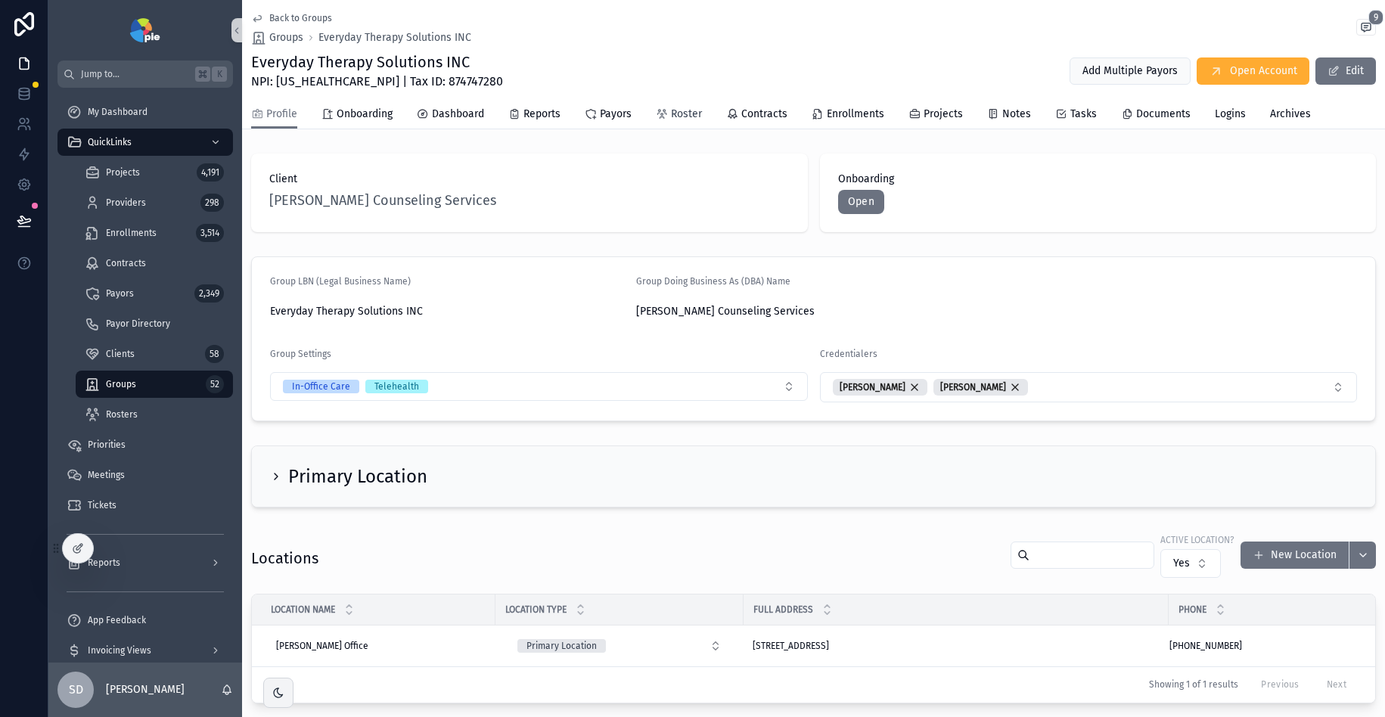
click at [681, 108] on span "Roster" at bounding box center [686, 114] width 31 height 15
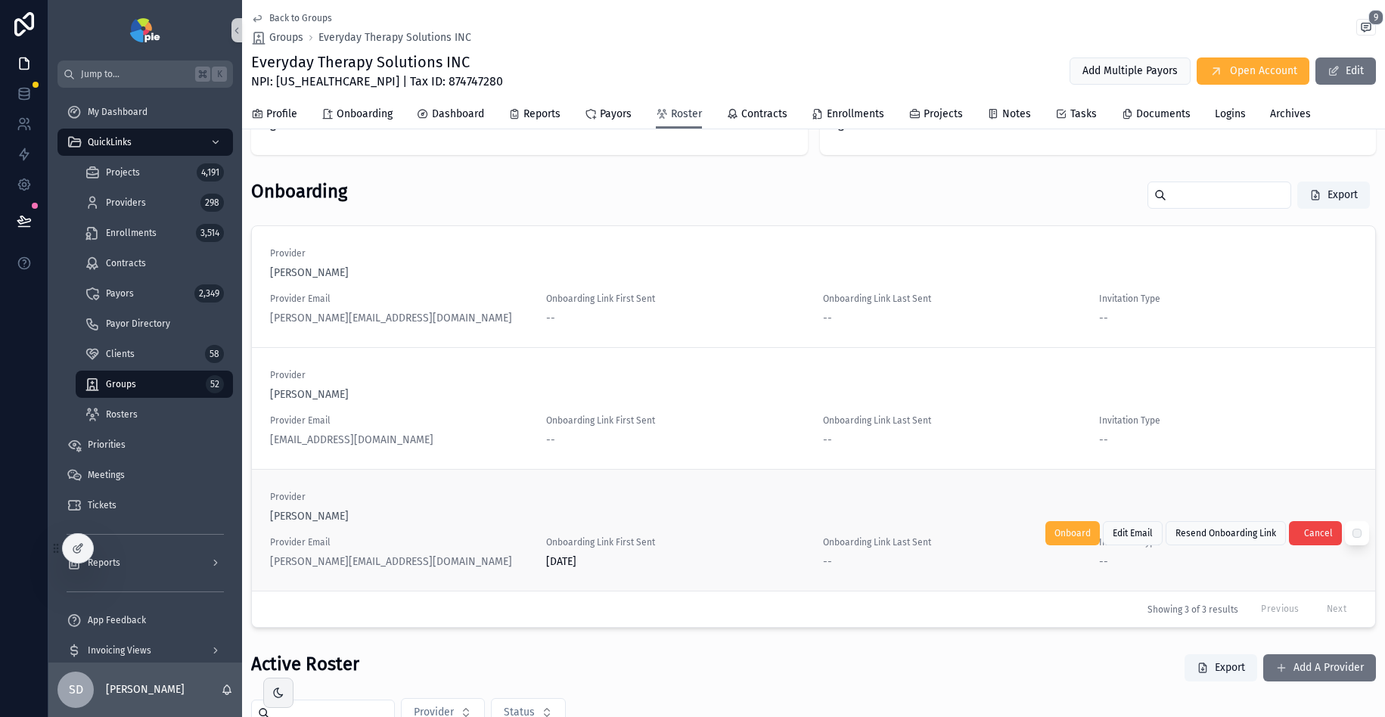
scroll to position [76, 0]
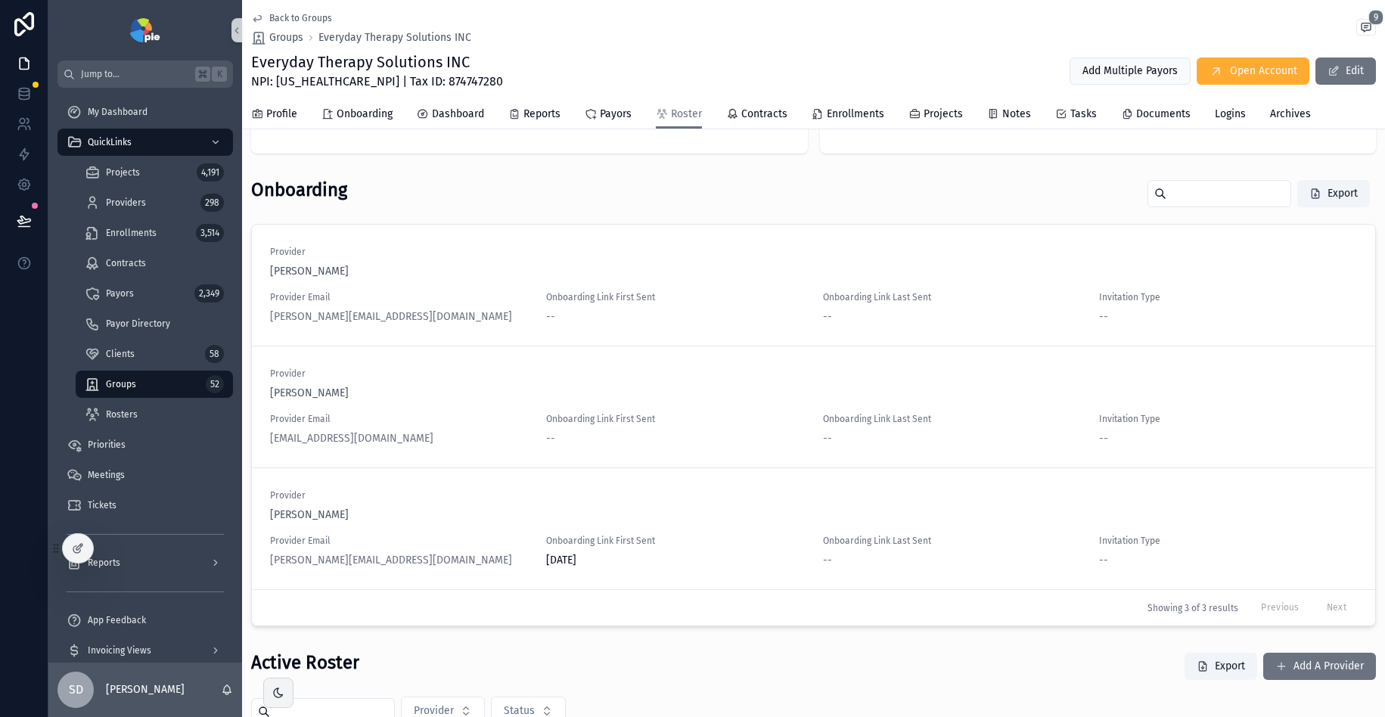
click at [289, 17] on span "Back to Groups" at bounding box center [300, 18] width 63 height 12
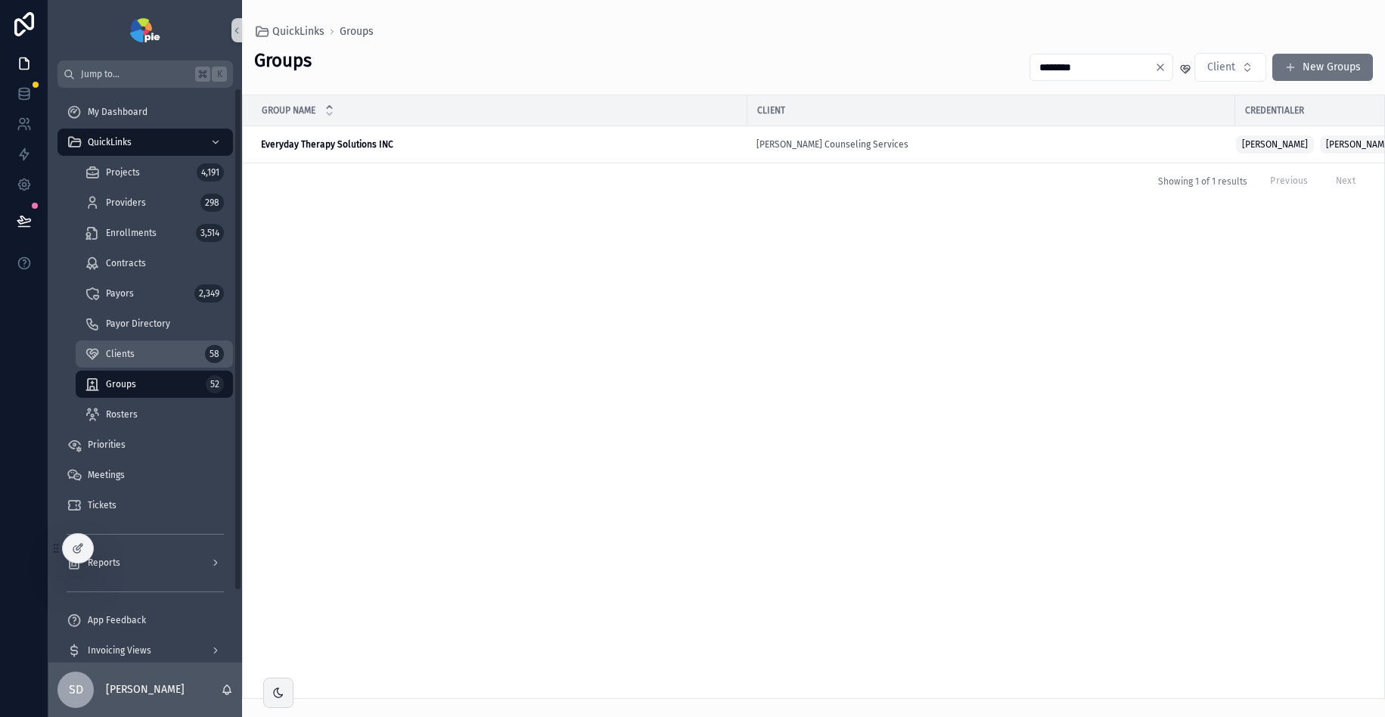
click at [126, 352] on span "Clients" at bounding box center [120, 354] width 29 height 12
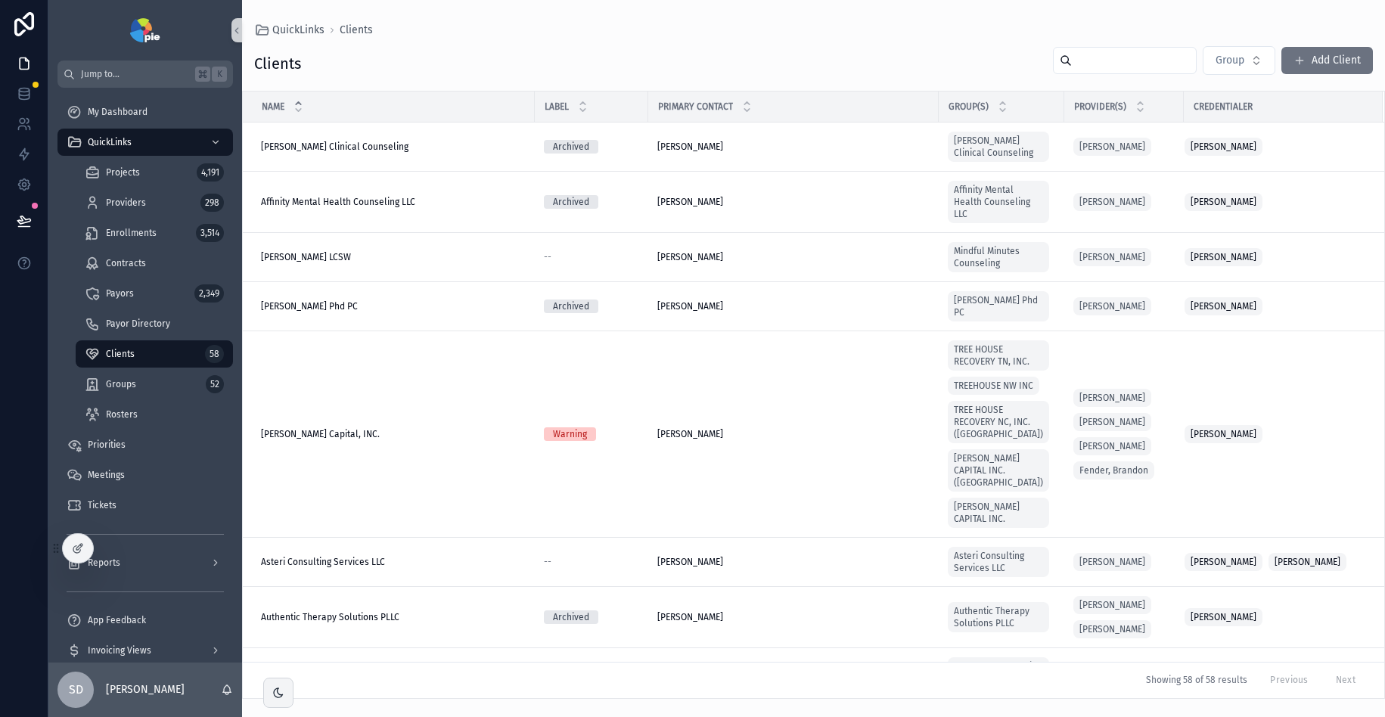
click at [1142, 61] on input "scrollable content" at bounding box center [1134, 60] width 124 height 21
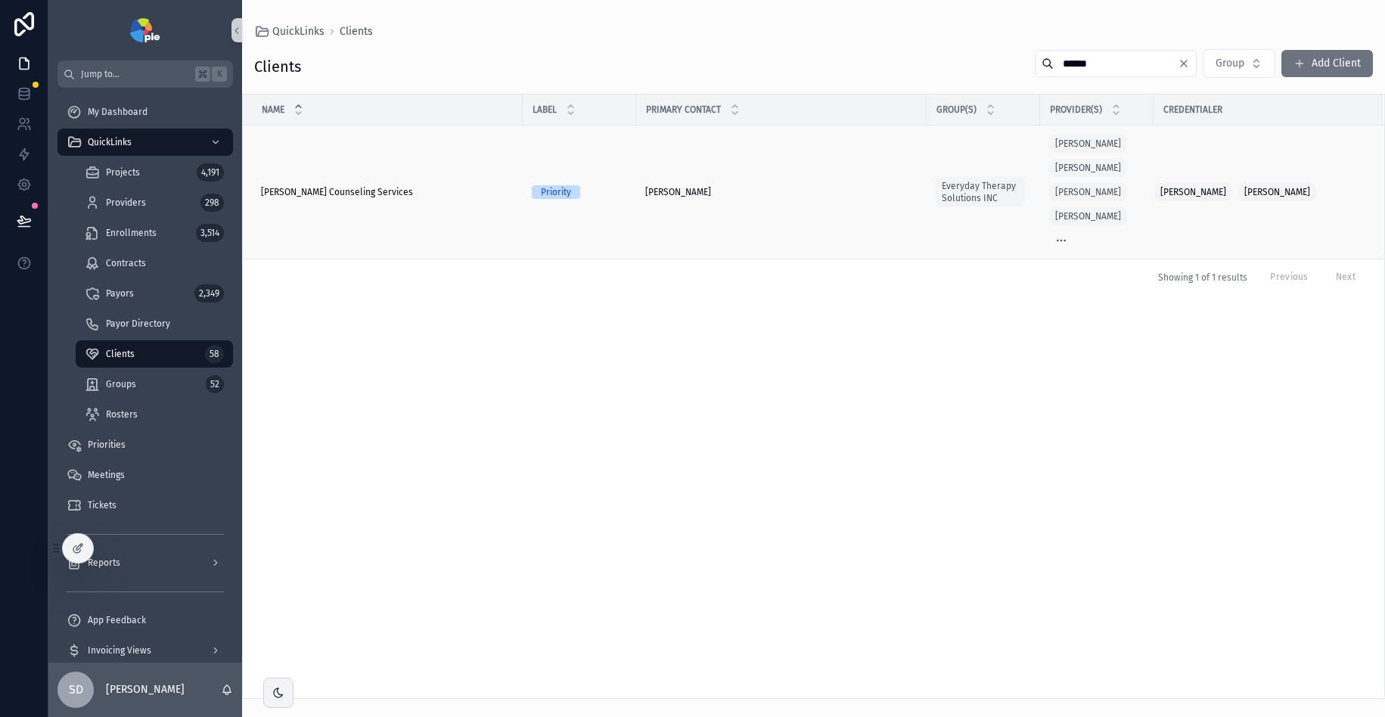
type input "******"
click at [340, 189] on span "[PERSON_NAME] Counseling Services" at bounding box center [337, 192] width 152 height 12
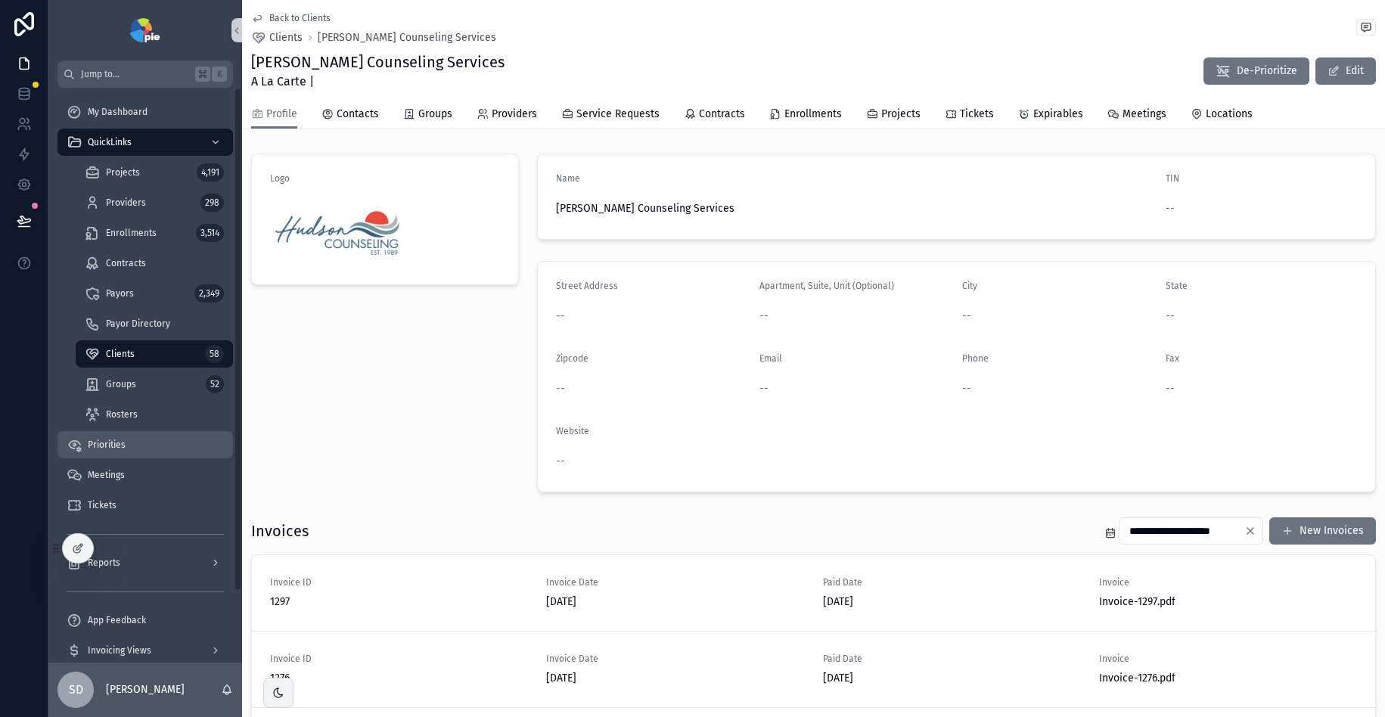
click at [127, 449] on div "Priorities" at bounding box center [145, 445] width 157 height 24
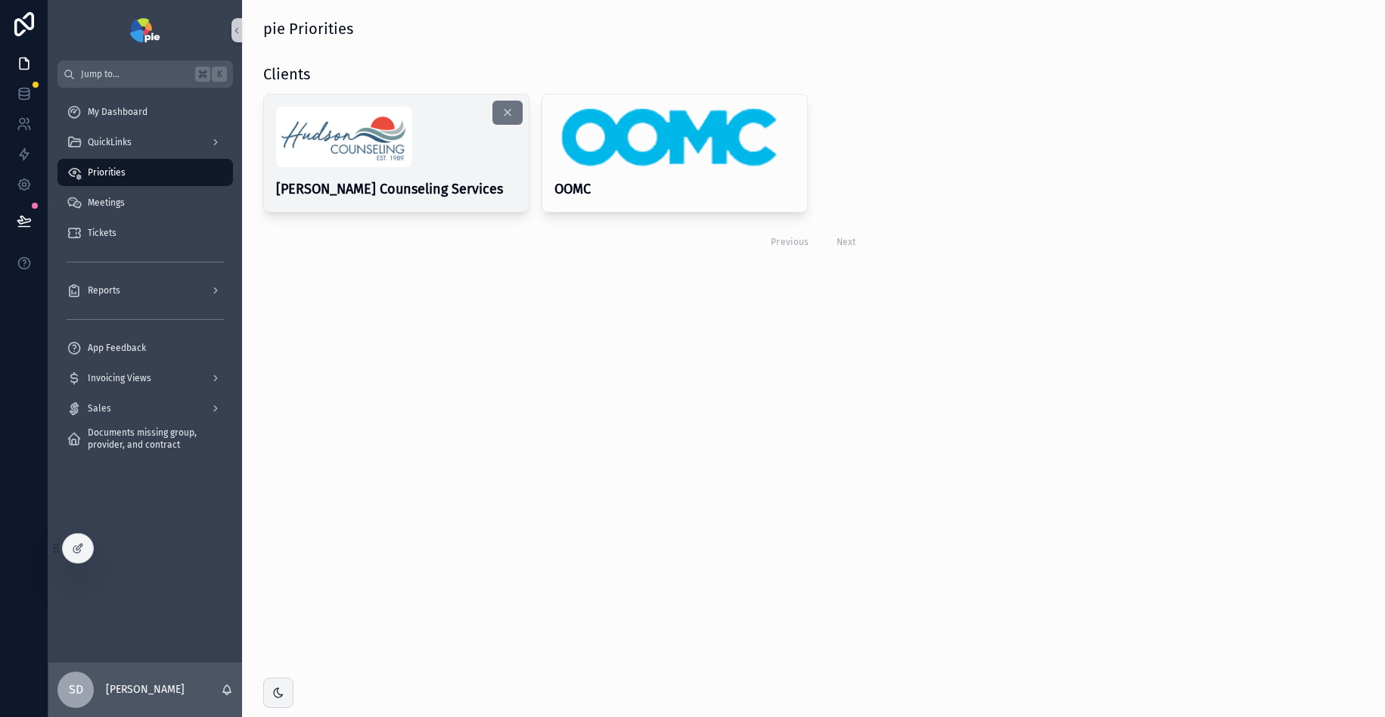
click at [363, 180] on h4 "[PERSON_NAME] Counseling Services" at bounding box center [396, 189] width 241 height 20
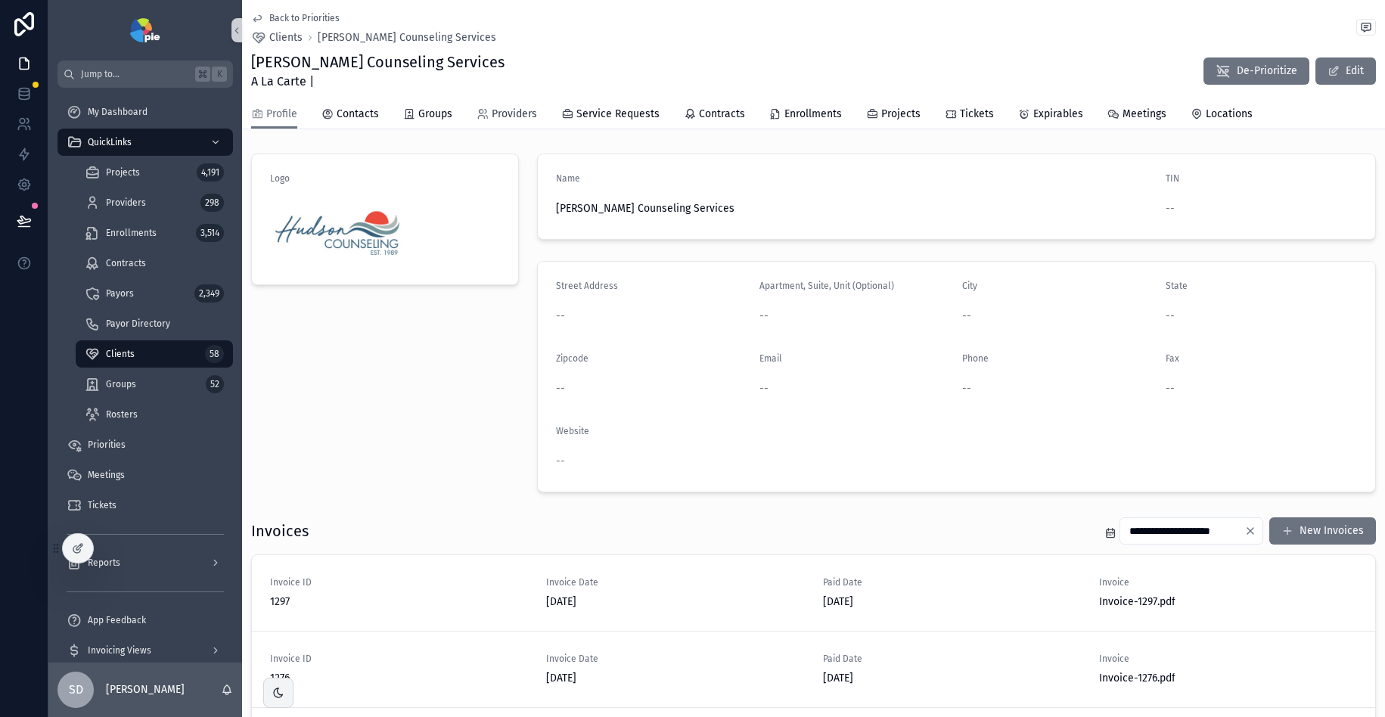
click at [500, 114] on span "Providers" at bounding box center [514, 114] width 45 height 15
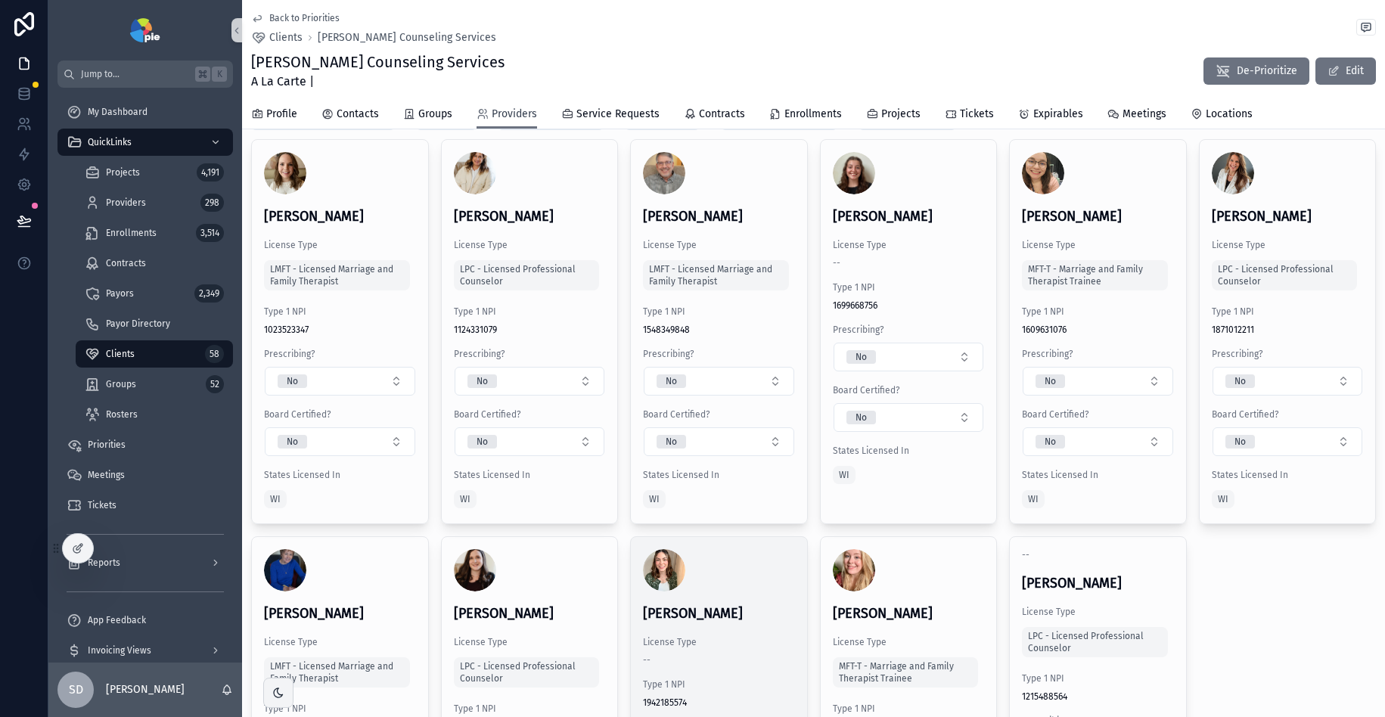
scroll to position [192, 0]
